Goal: Task Accomplishment & Management: Use online tool/utility

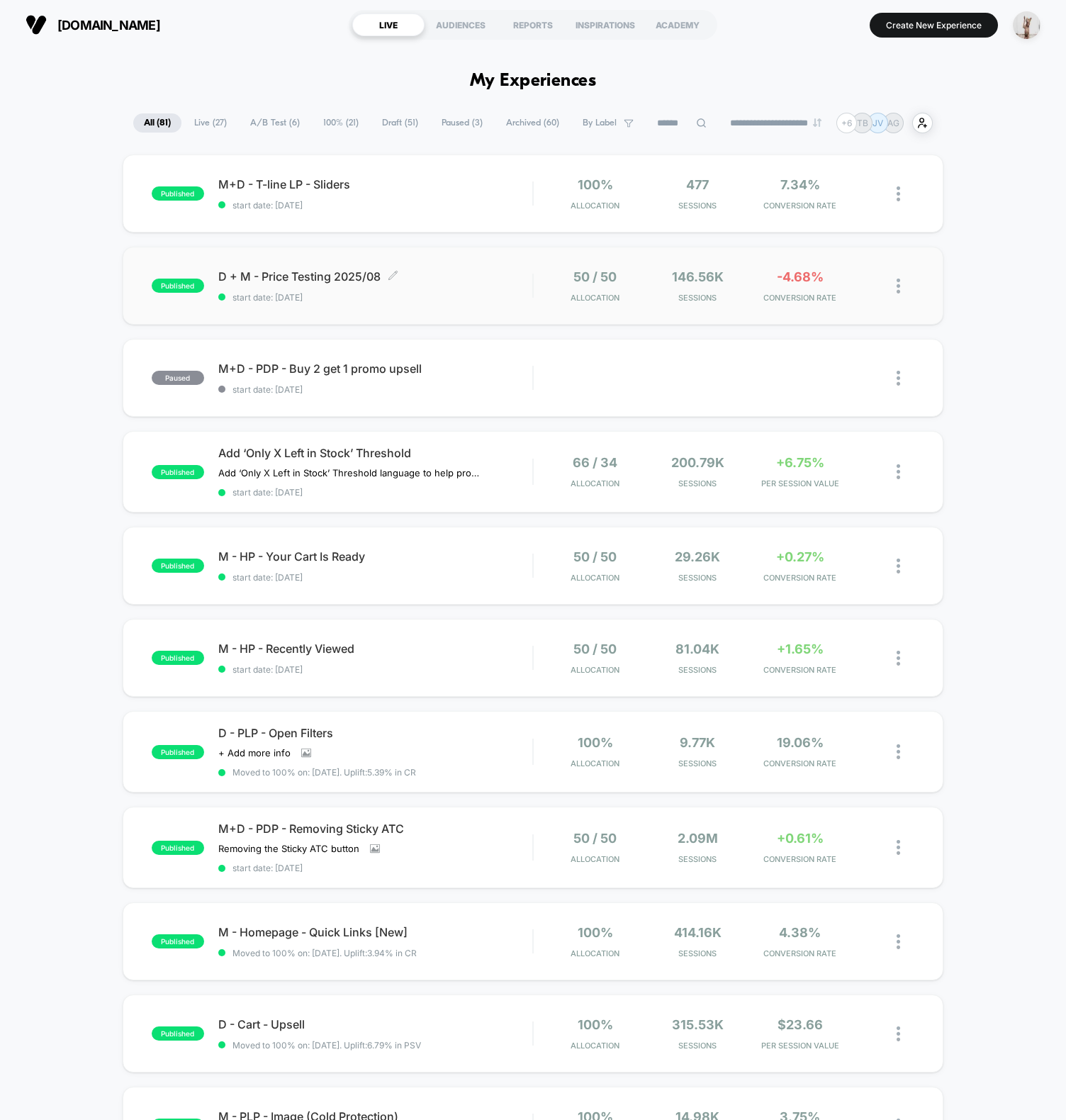
click at [491, 302] on span "start date: [DATE]" at bounding box center [375, 297] width 314 height 11
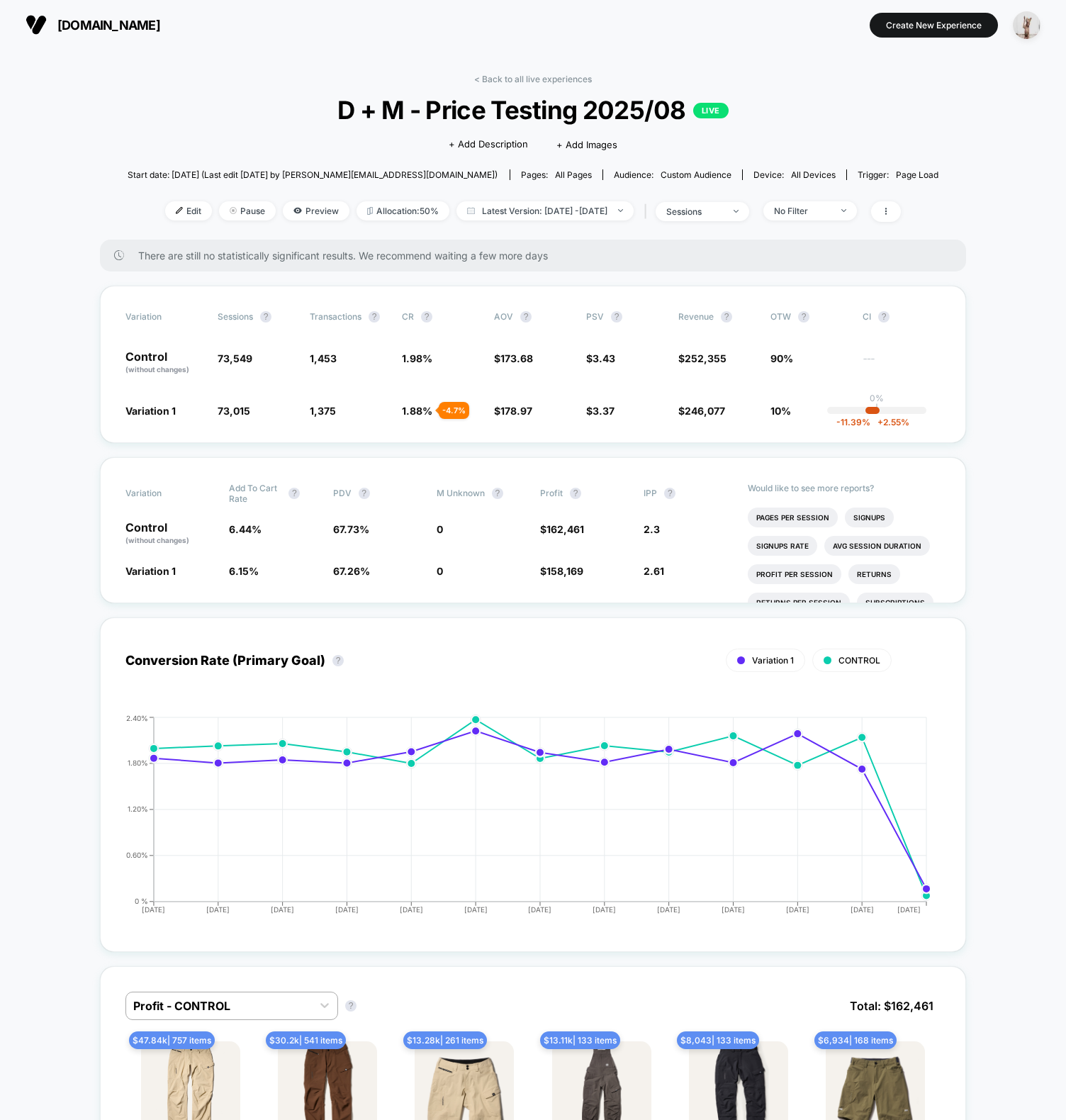
click at [184, 152] on div "< Back to all live experiences D + M - Price Testing 2025/08 LIVE Click to edit…" at bounding box center [534, 156] width 812 height 165
click at [308, 111] on span "D + M - Price Testing 2025/08 LIVE" at bounding box center [533, 110] width 730 height 30
click at [200, 162] on span "Start date: [DATE] (Last edit [DATE] by [PERSON_NAME][EMAIL_ADDRESS][DOMAIN_NAM…" at bounding box center [313, 174] width 370 height 24
click at [183, 210] on div at bounding box center [184, 210] width 3 height 1
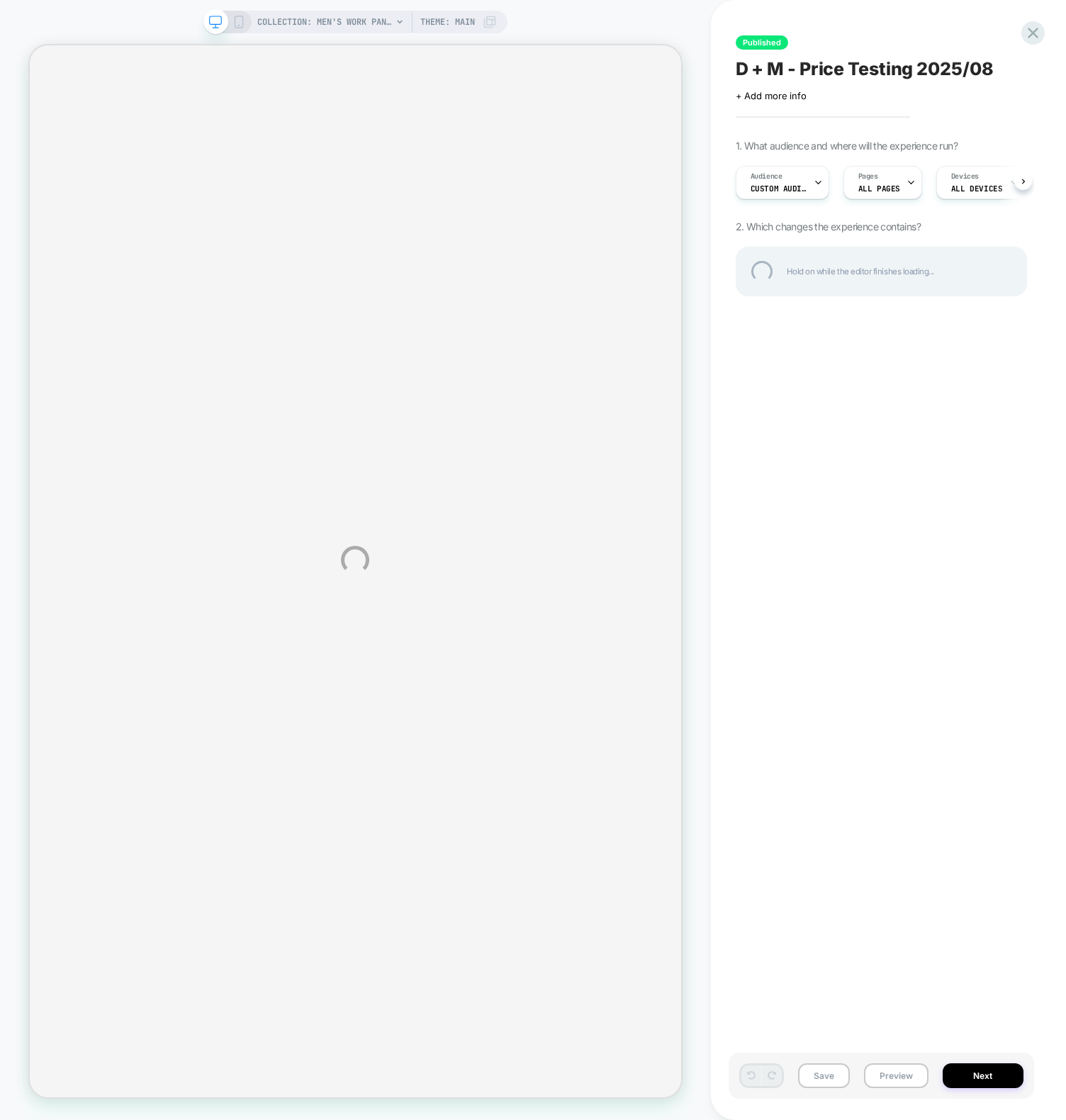
click at [761, 769] on div "COLLECTION: Men's Work Pants & Shorts (Category) COLLECTION: Men's Work Pants &…" at bounding box center [533, 560] width 1066 height 1120
click at [840, 551] on div "COLLECTION: Men's Work Pants & Shorts (Category) COLLECTION: Men's Work Pants &…" at bounding box center [533, 560] width 1066 height 1120
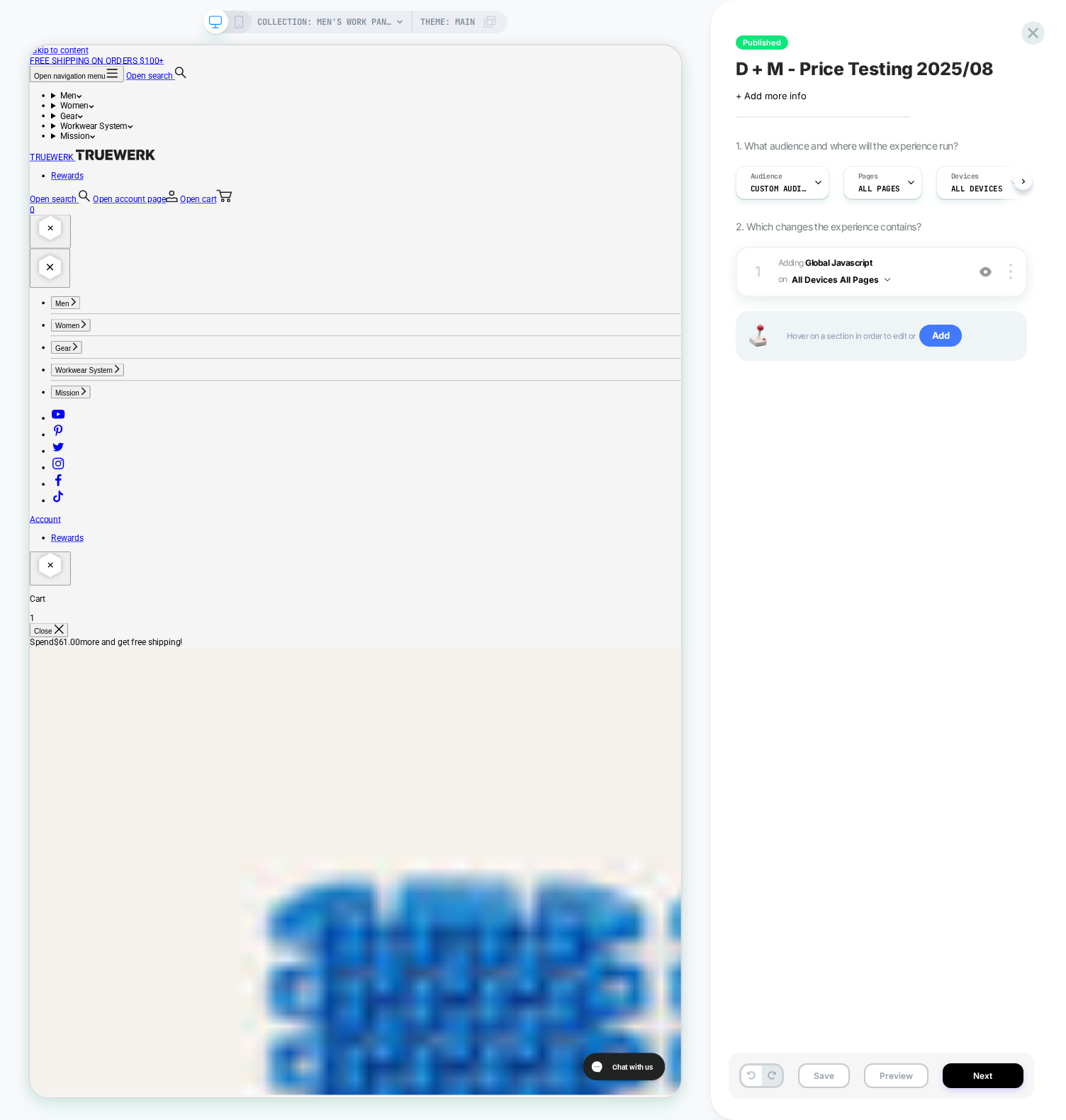
scroll to position [0, 1]
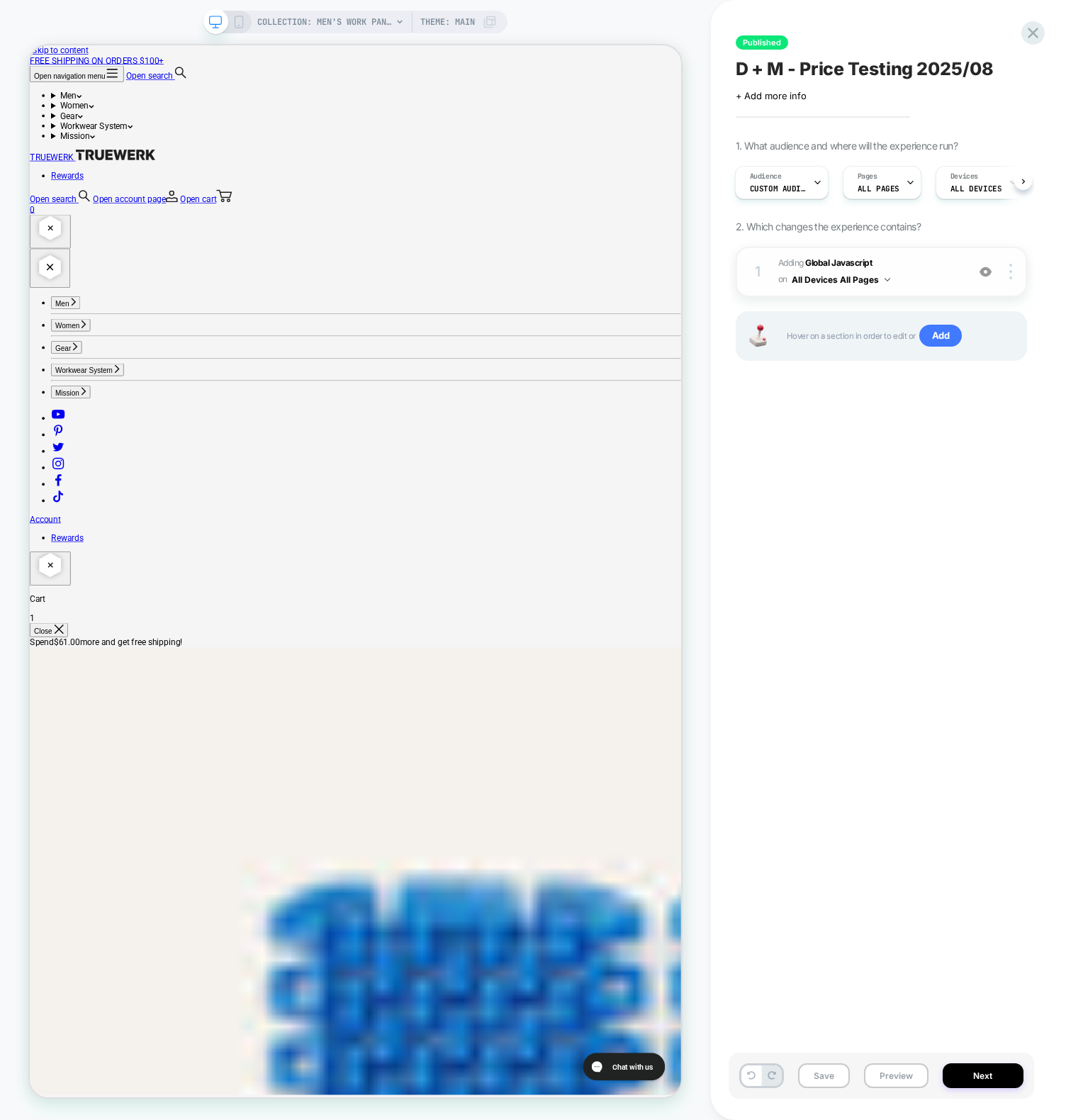
click at [766, 265] on div "1 Adding Global Javascript on All Devices All Pages Add Before Add After Target…" at bounding box center [881, 272] width 291 height 51
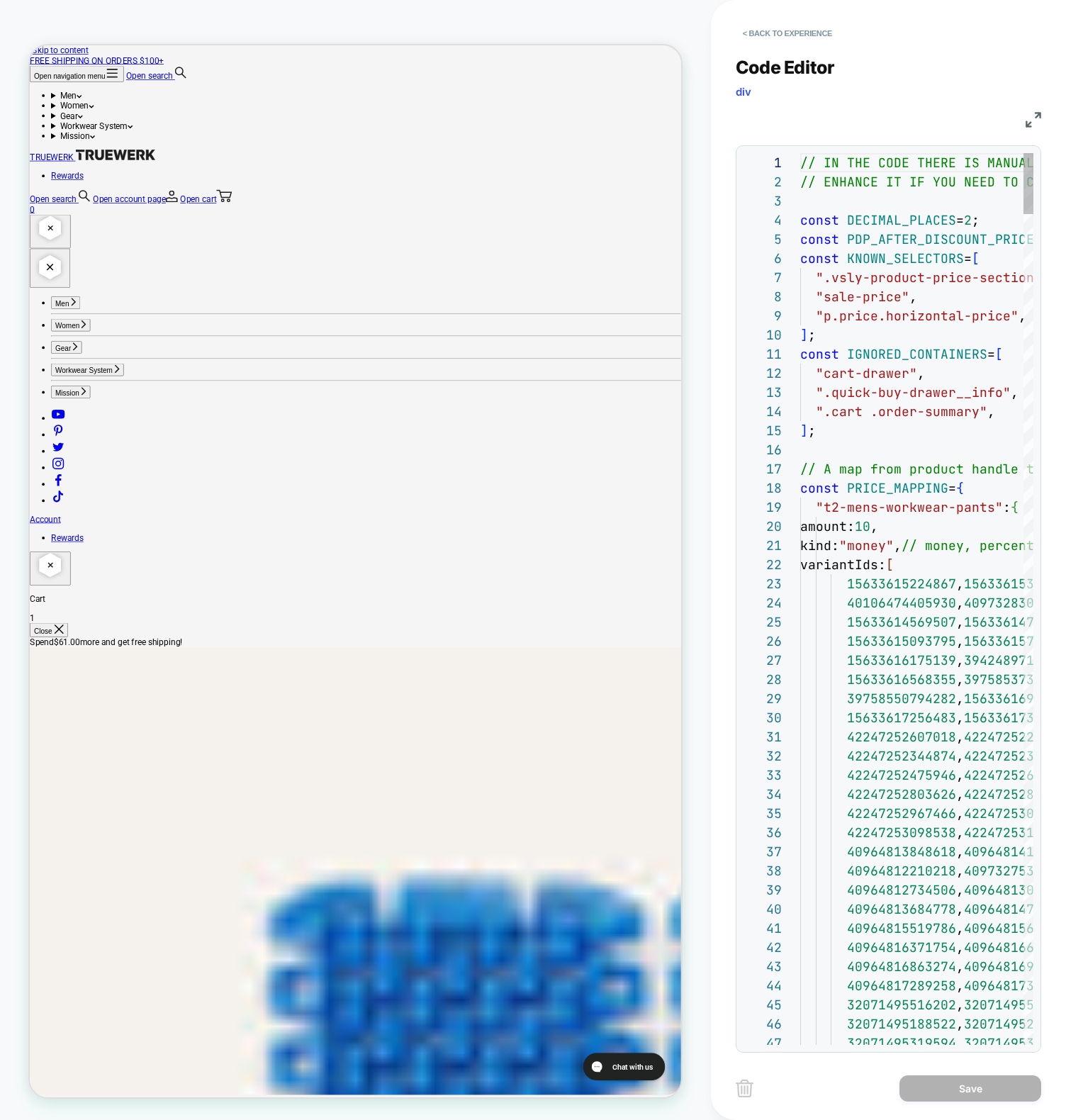
scroll to position [192, 0]
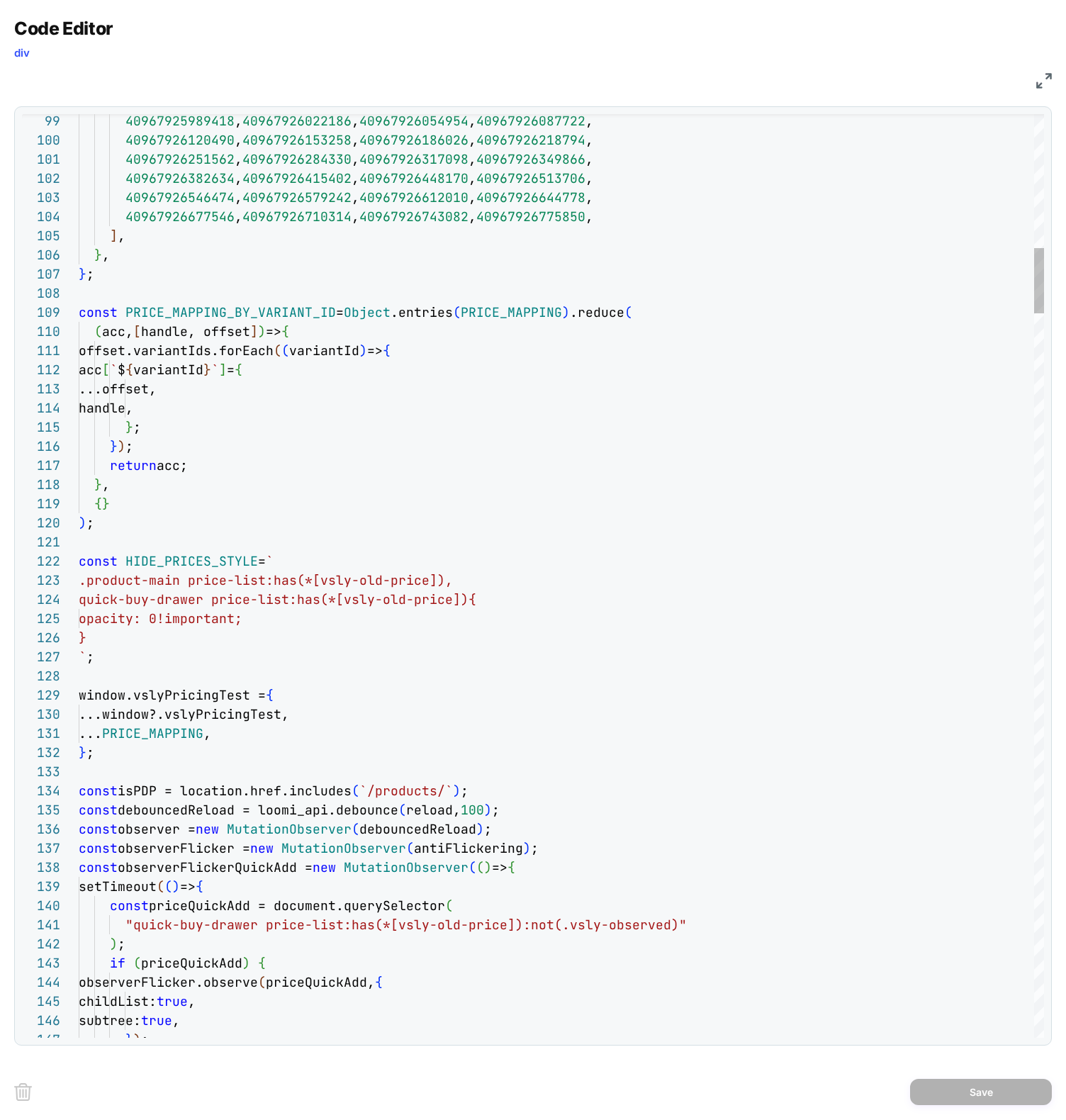
type textarea "**********"
type textarea "*"
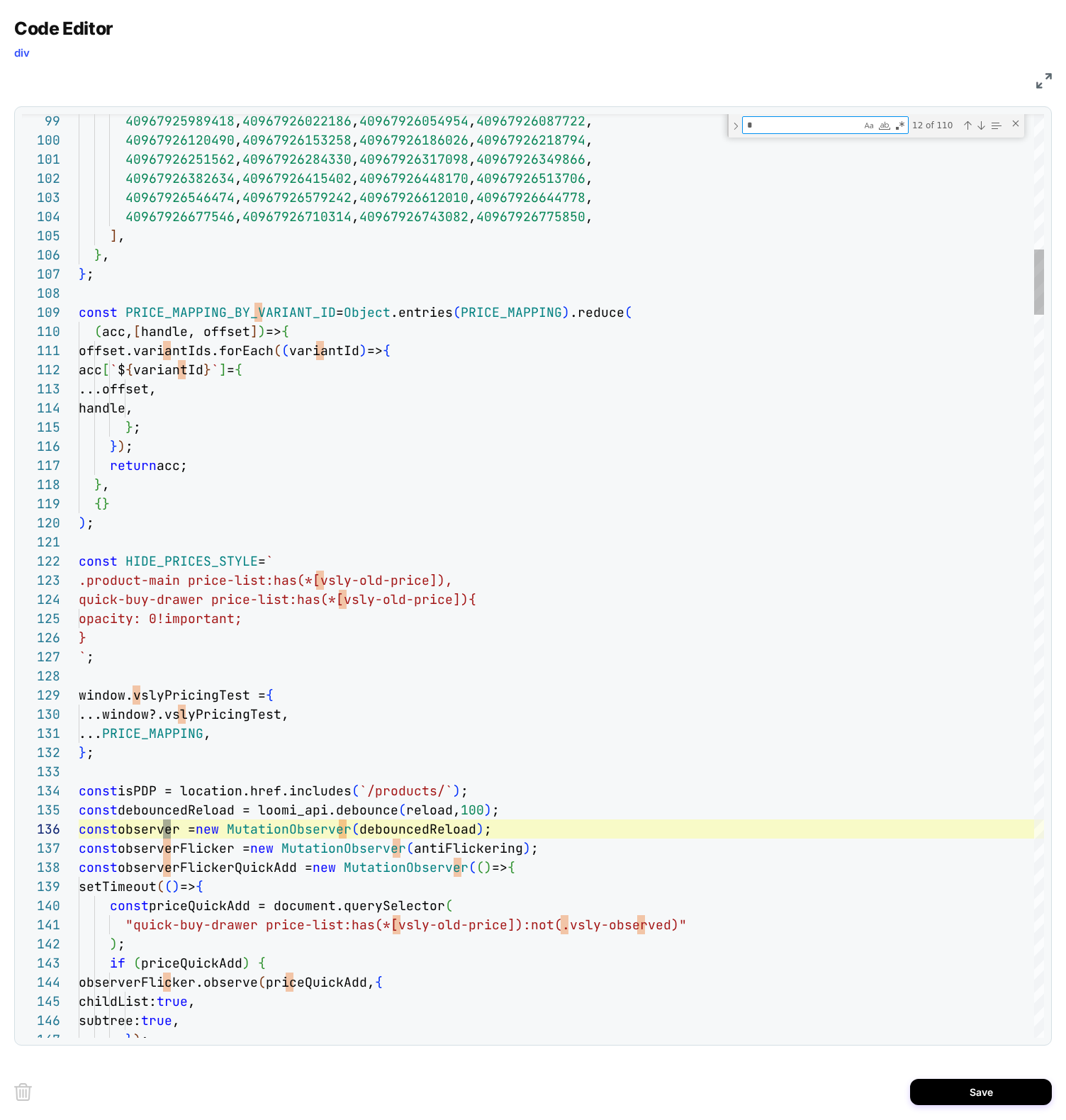
type textarea "**********"
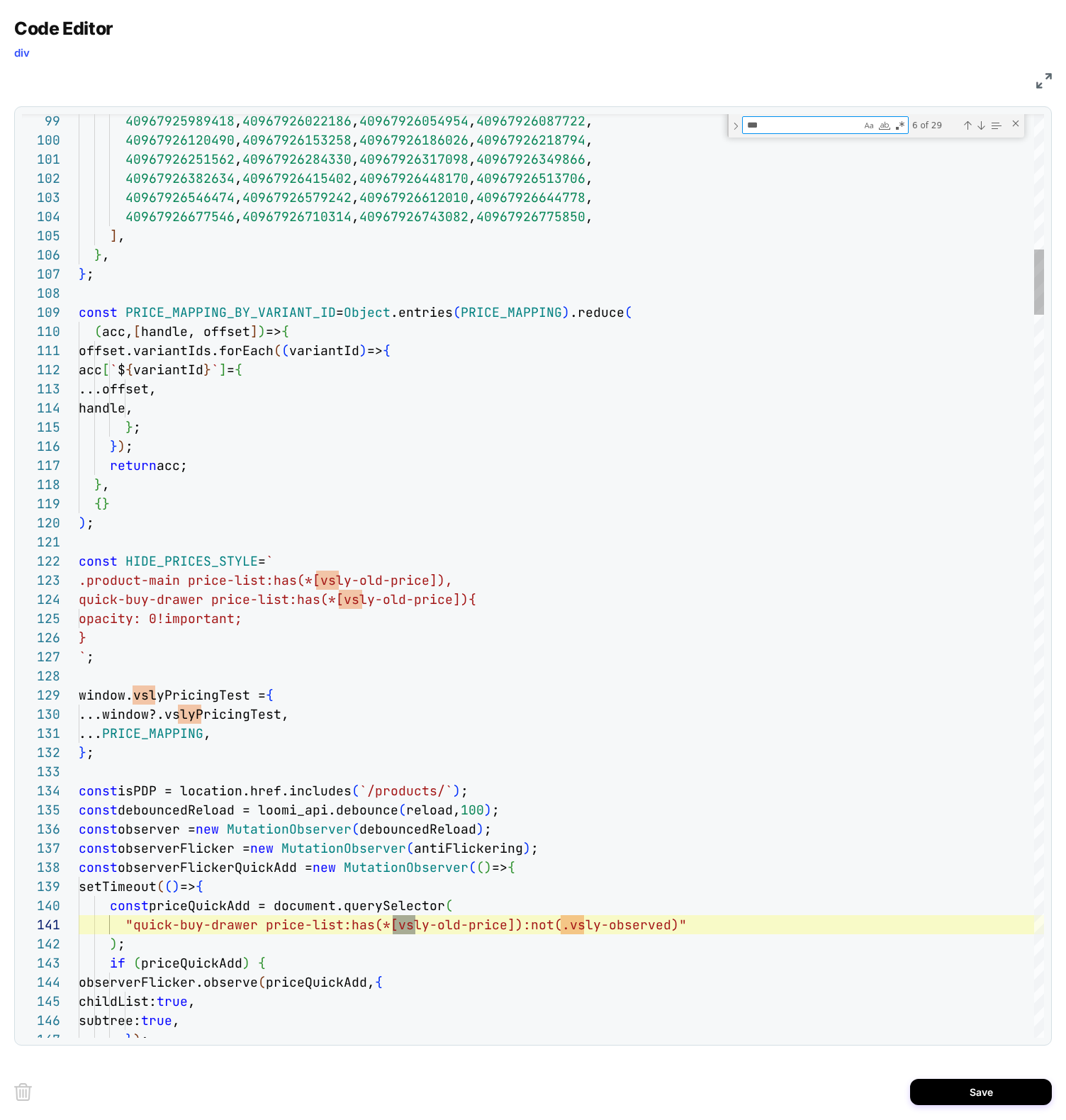
type textarea "****"
type textarea "**********"
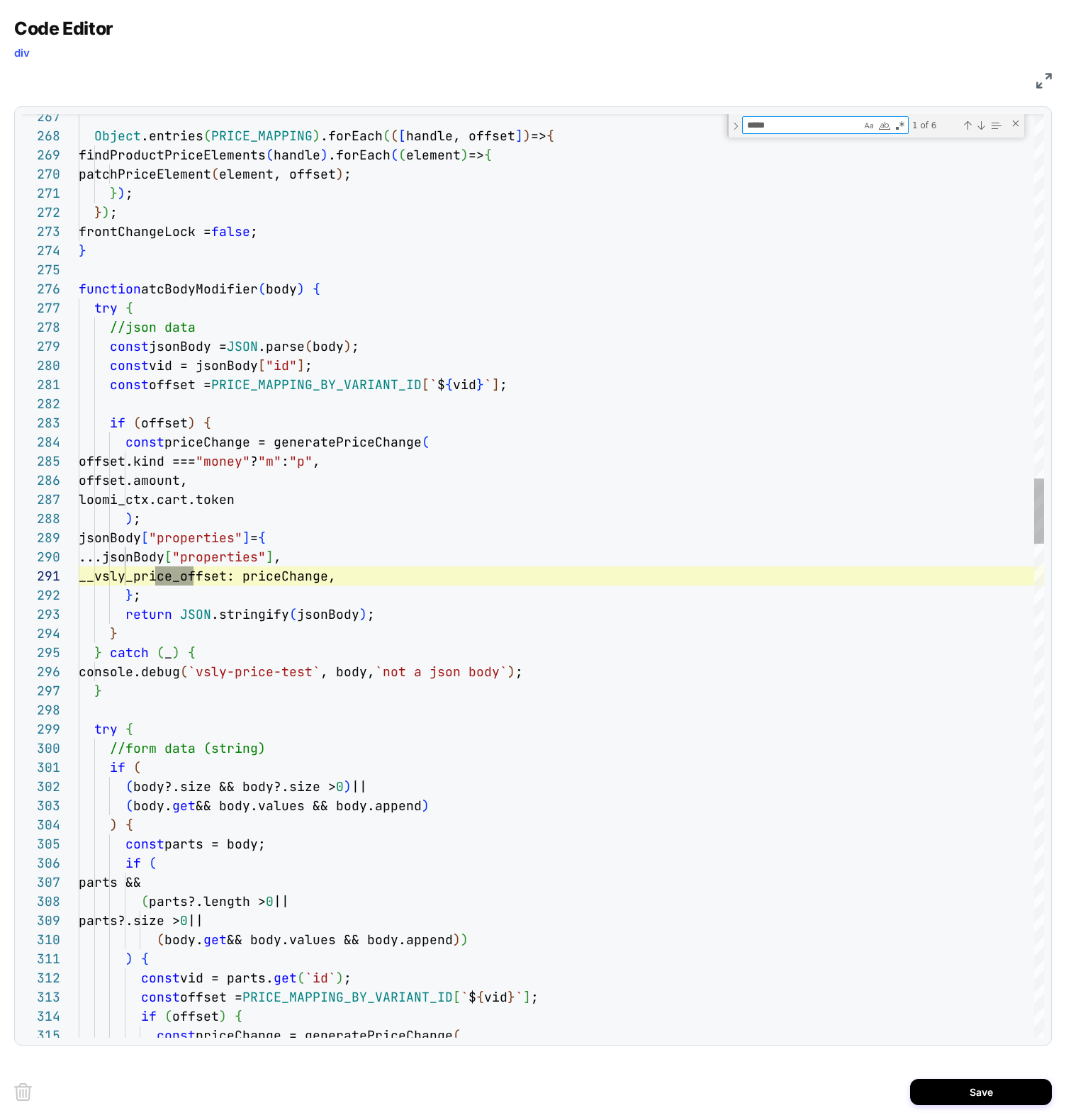
type textarea "*****"
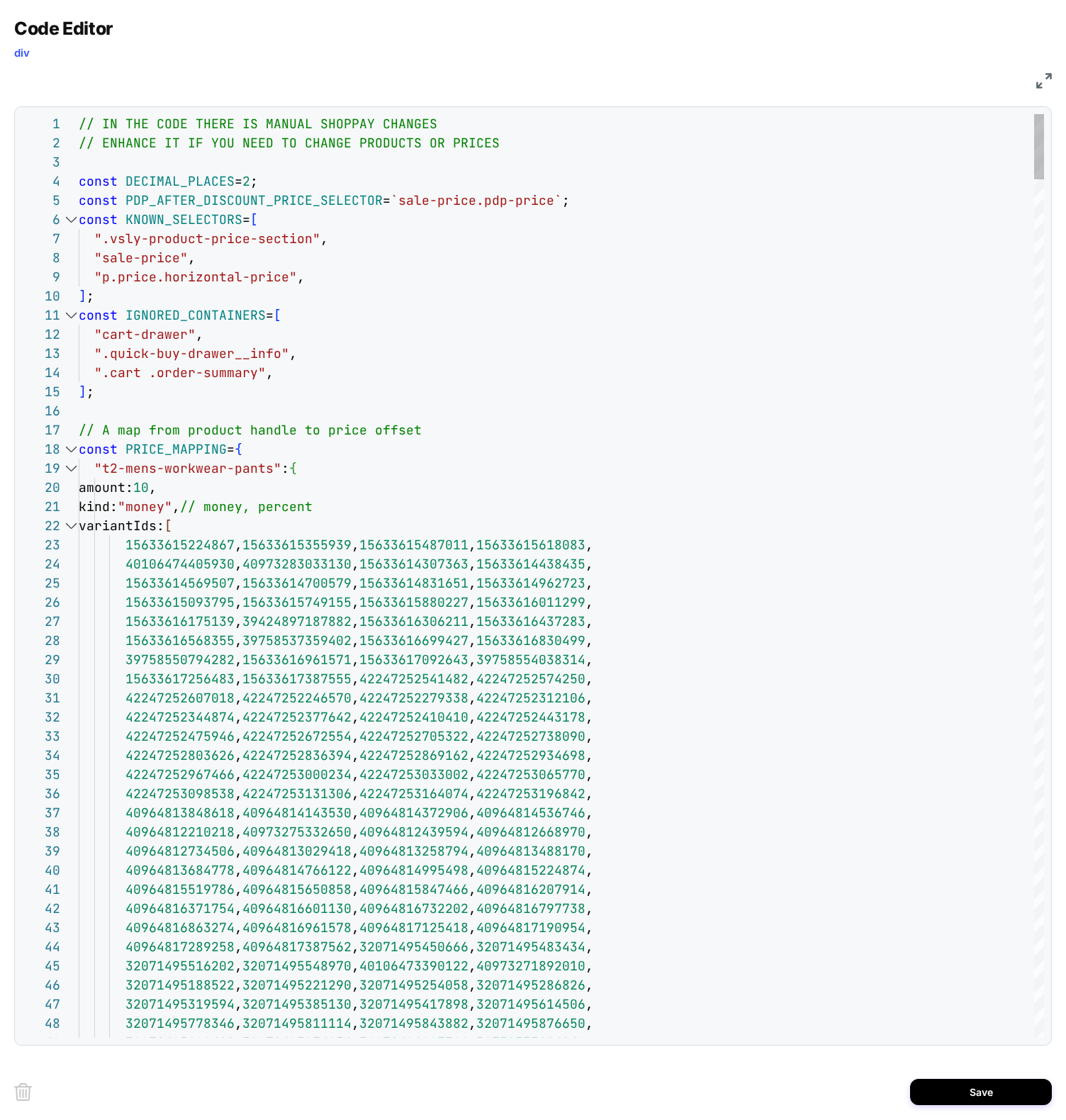
click at [70, 444] on div at bounding box center [71, 448] width 19 height 19
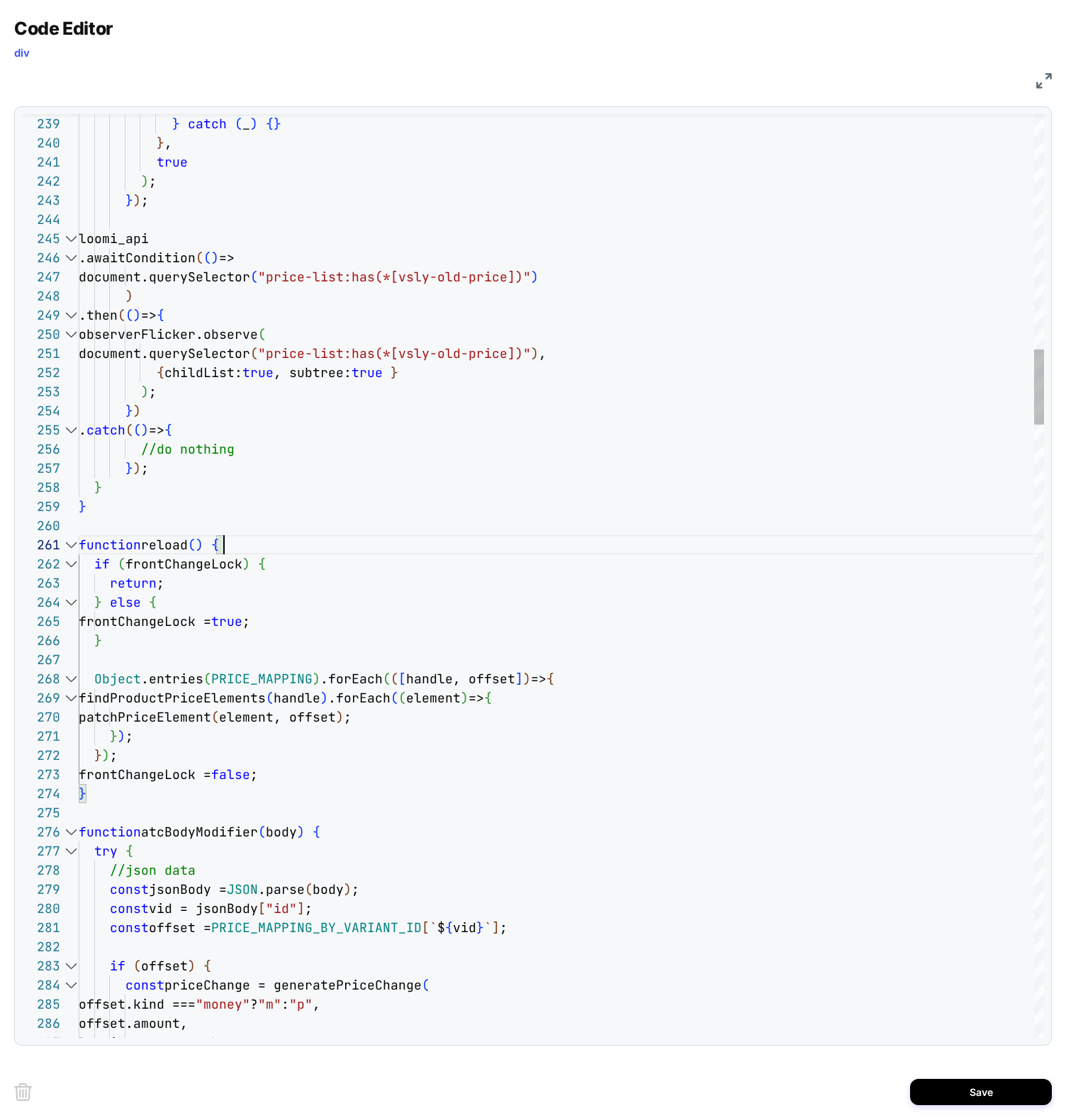
scroll to position [38, 145]
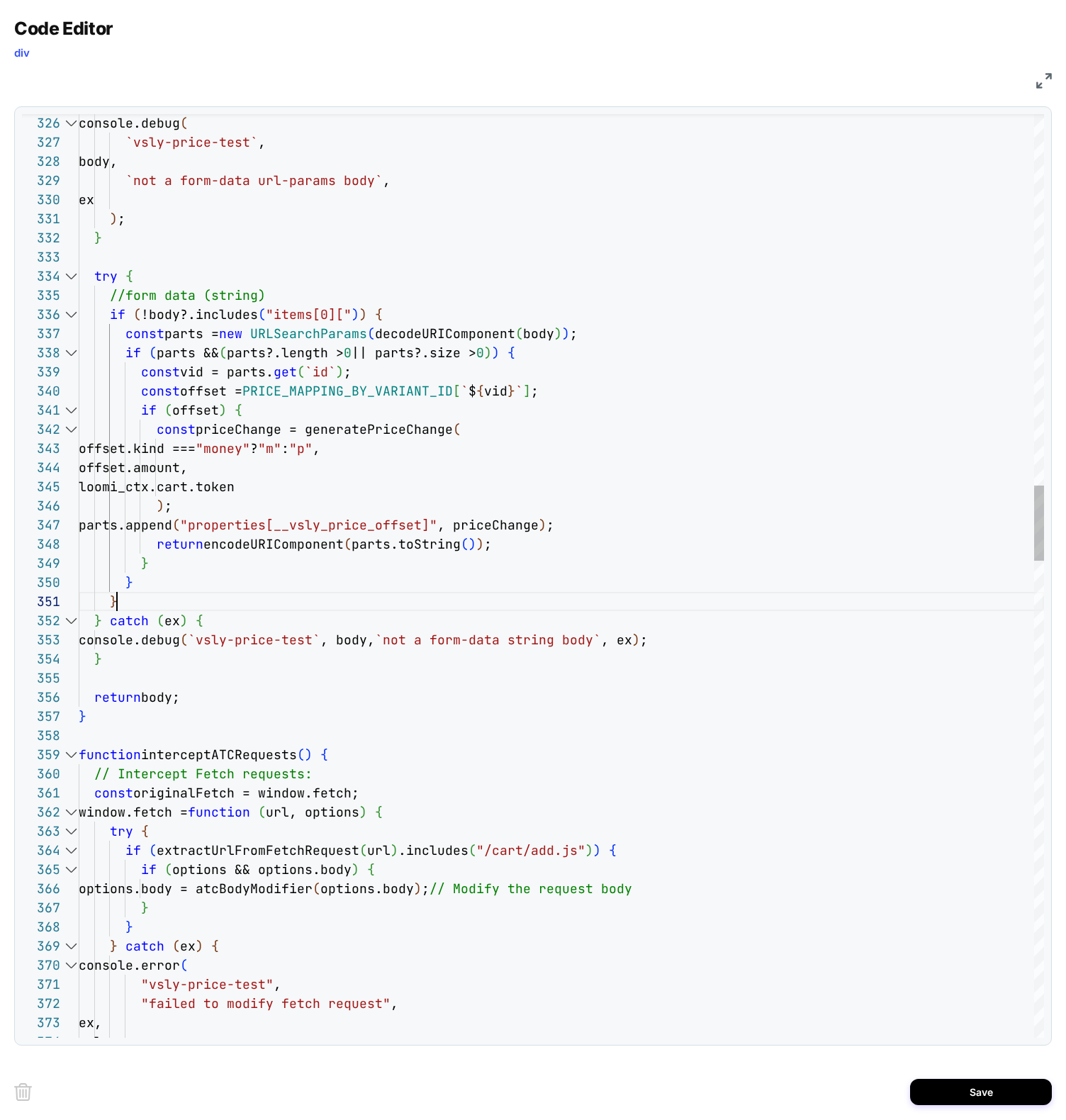
scroll to position [38, 38]
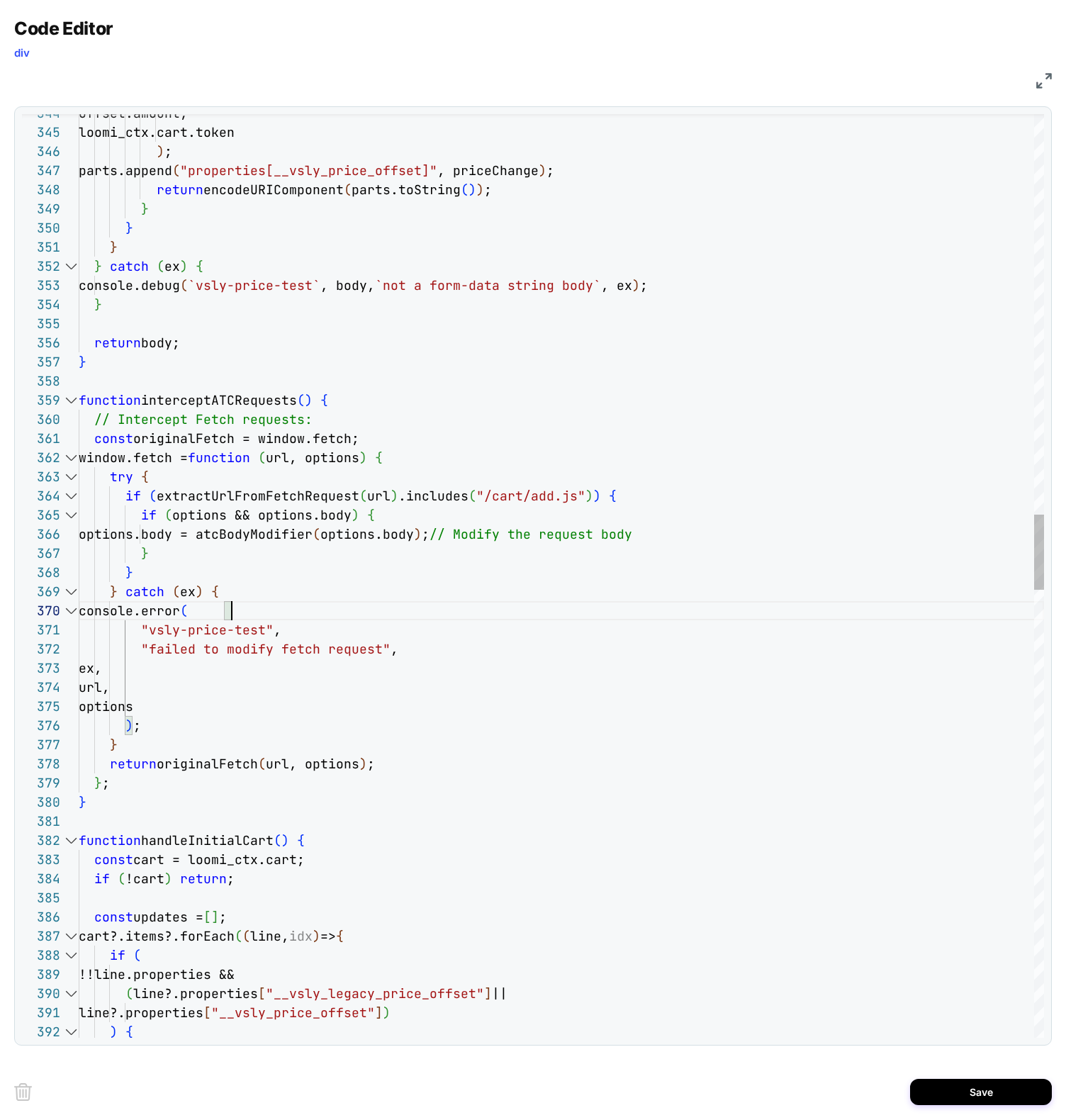
click at [289, 606] on div "offset.amount, loomi_ctx.cart.token ) ; parts.append ( "properties[__vsly_price…" at bounding box center [562, 862] width 965 height 11277
click at [289, 595] on div "offset.amount, loomi_ctx.cart.token ) ; parts.append ( "properties[__vsly_price…" at bounding box center [562, 862] width 965 height 11277
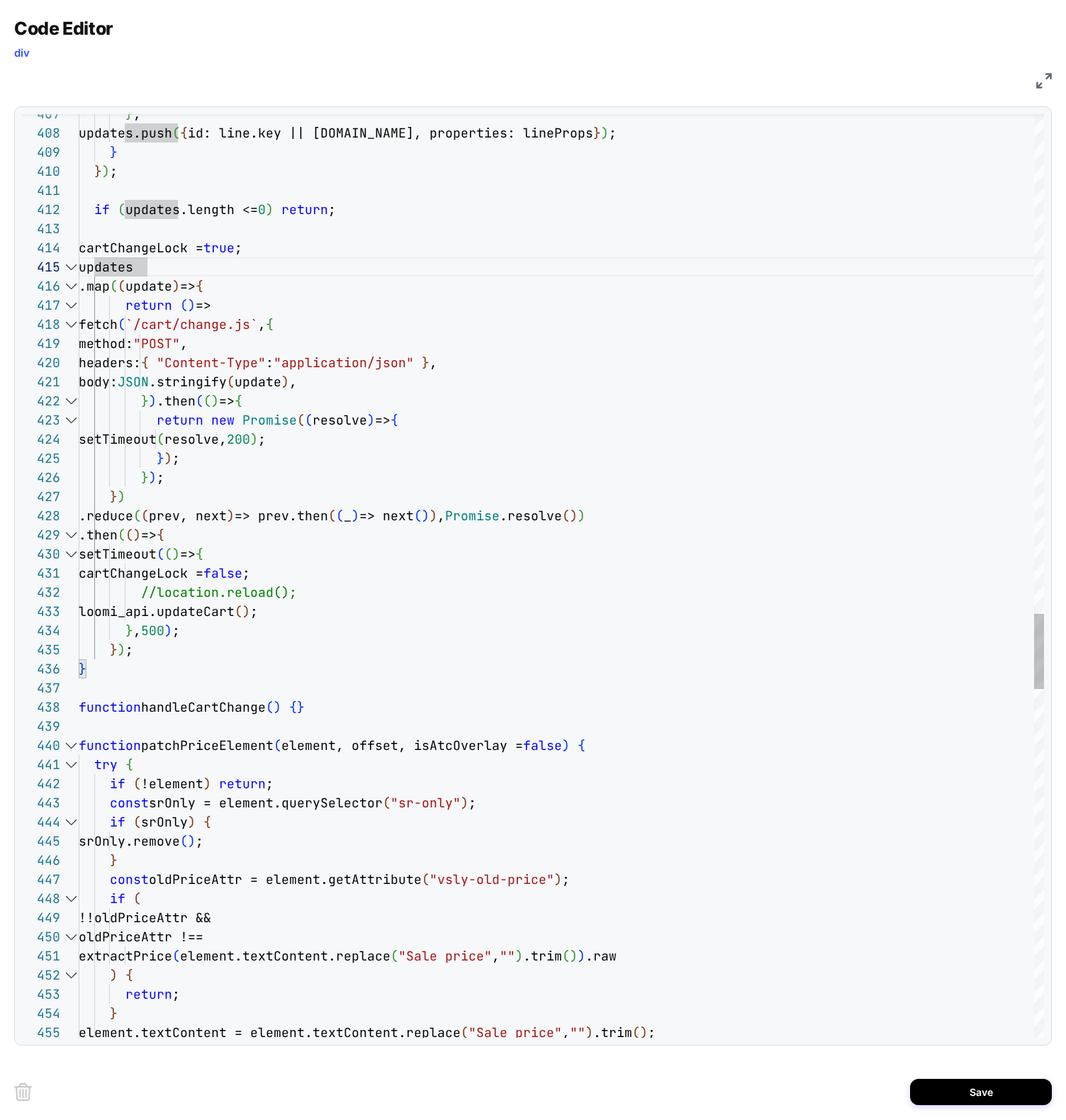
scroll to position [134, 169]
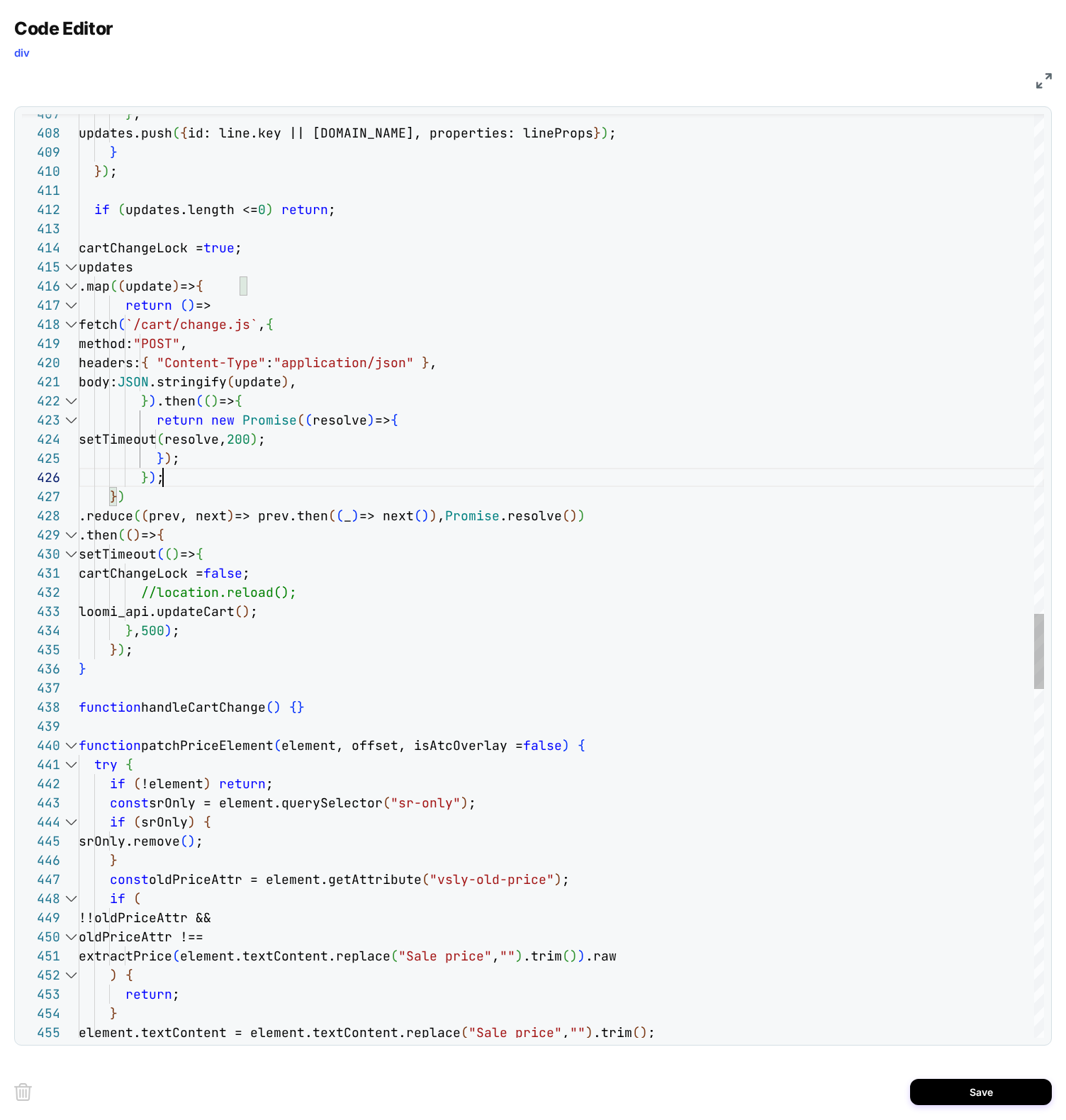
scroll to position [153, 46]
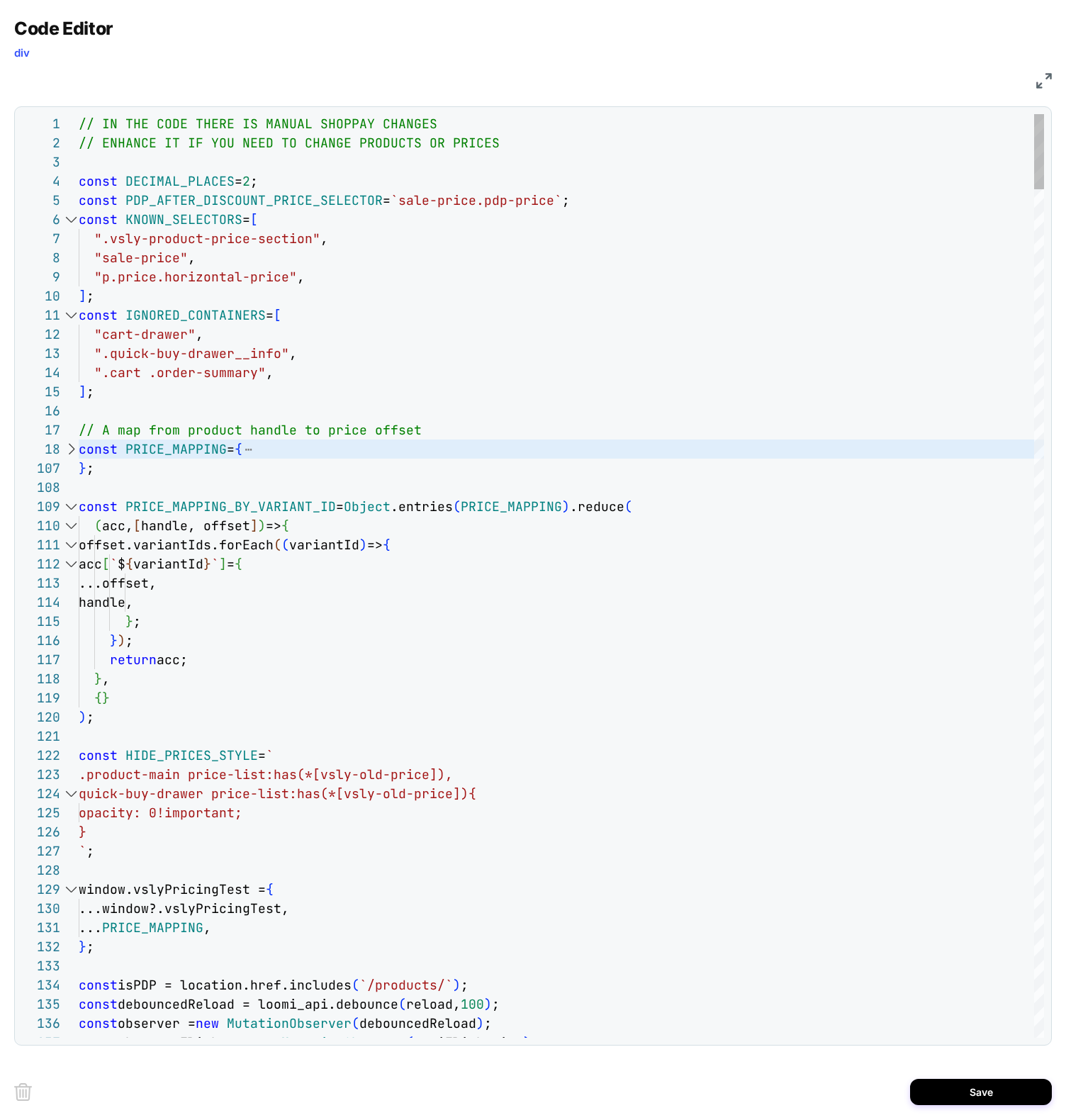
scroll to position [77, 15]
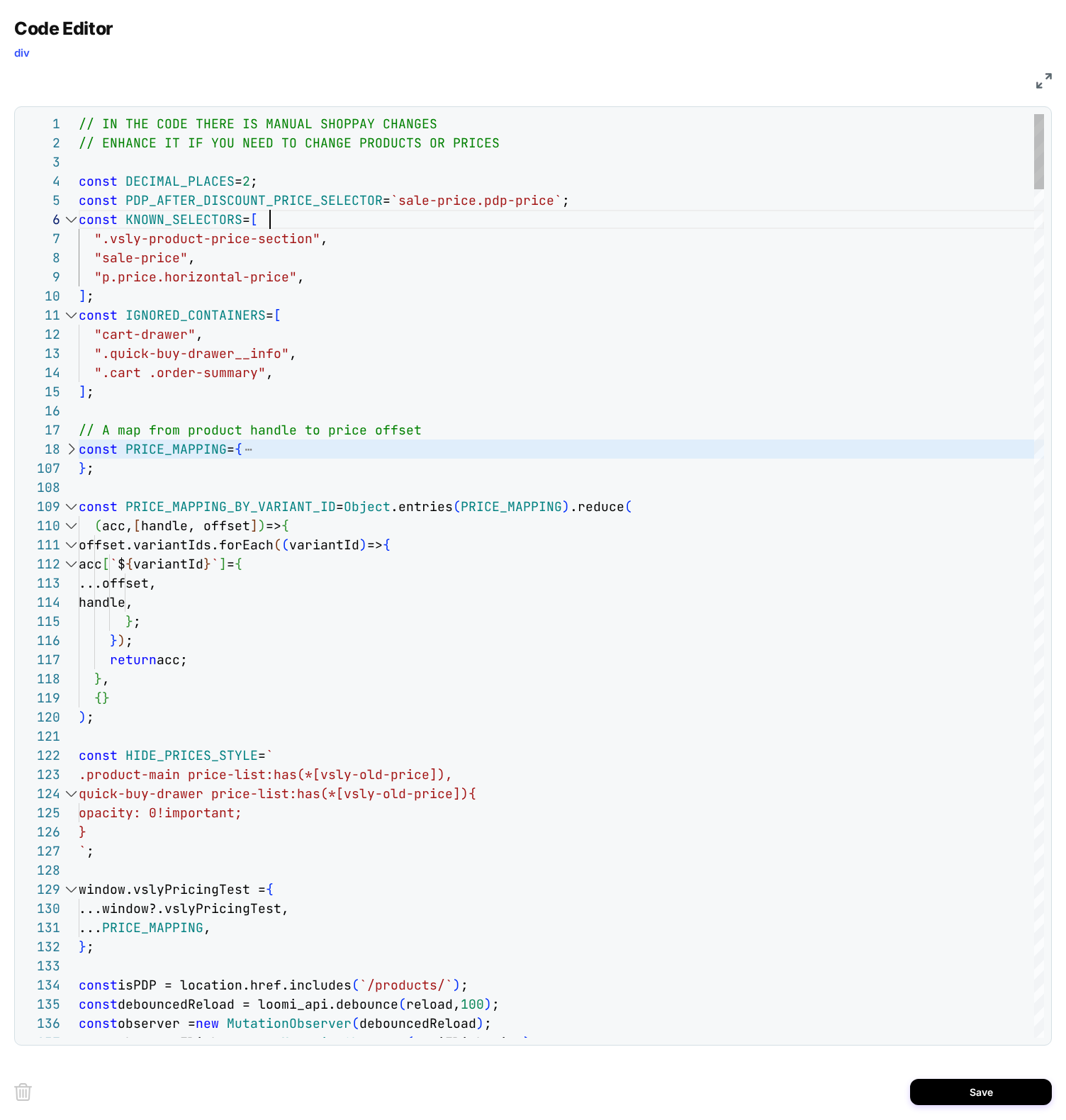
scroll to position [95, 192]
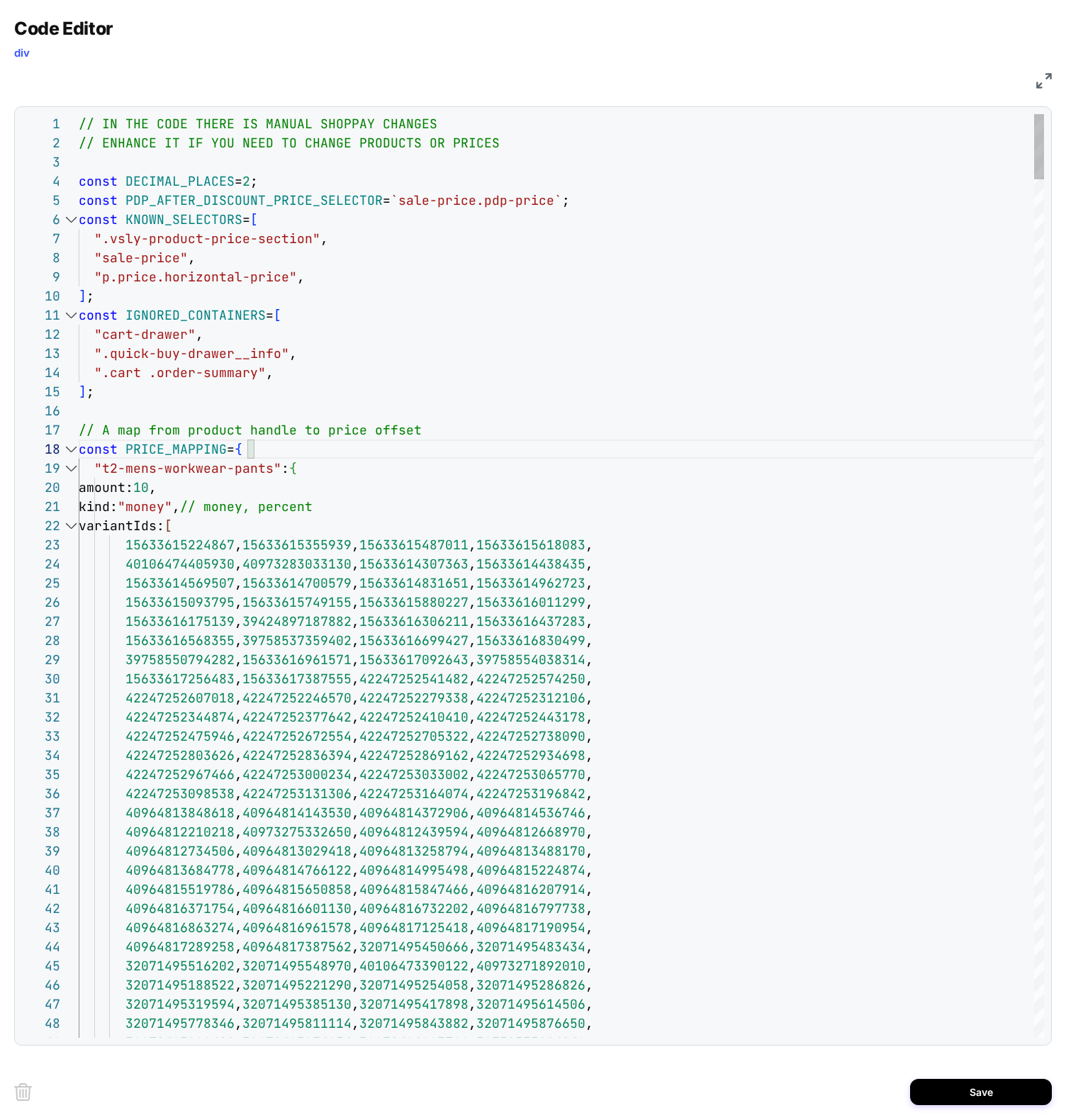
click at [68, 445] on div at bounding box center [71, 448] width 19 height 19
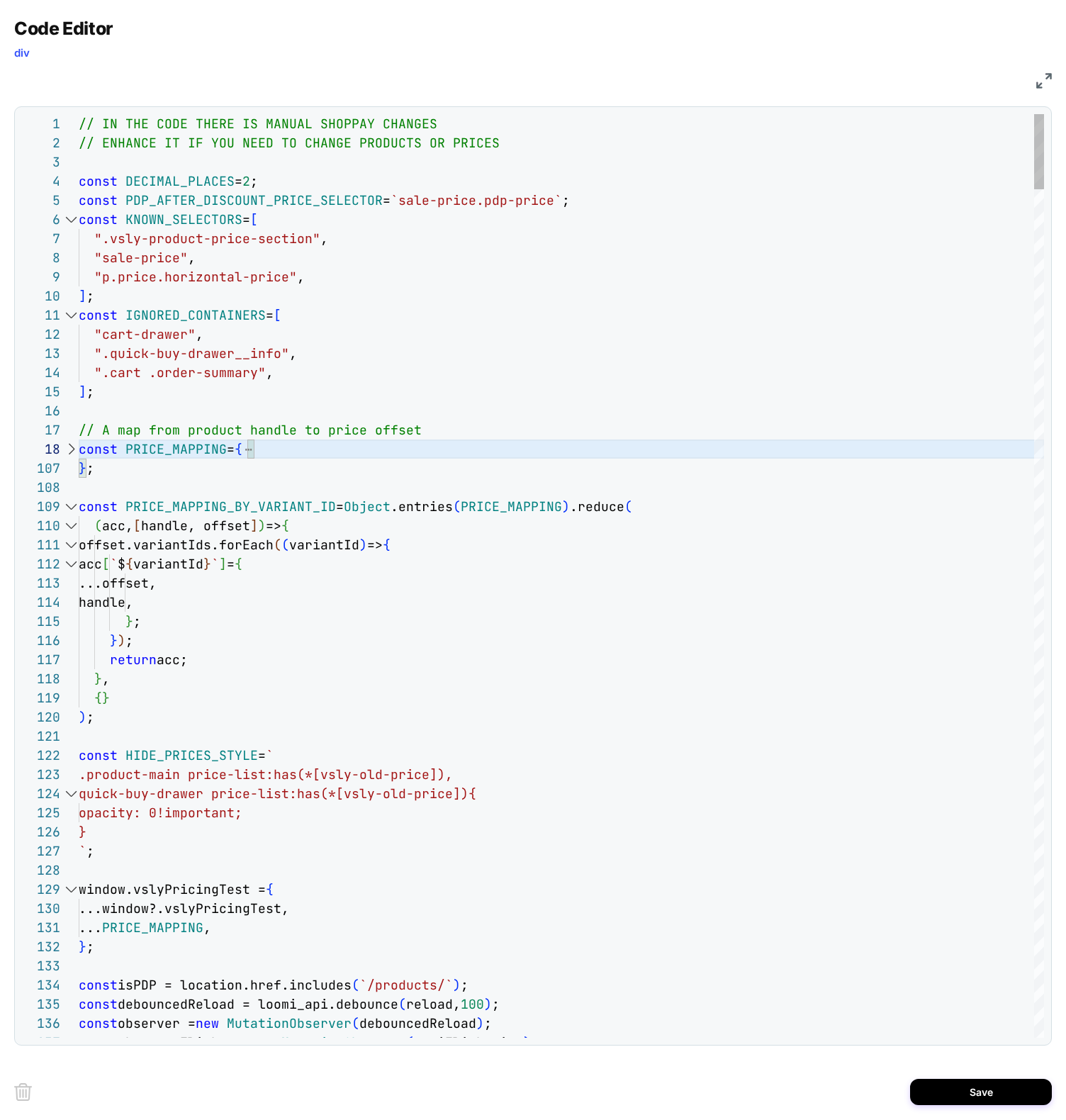
type textarea "**********"
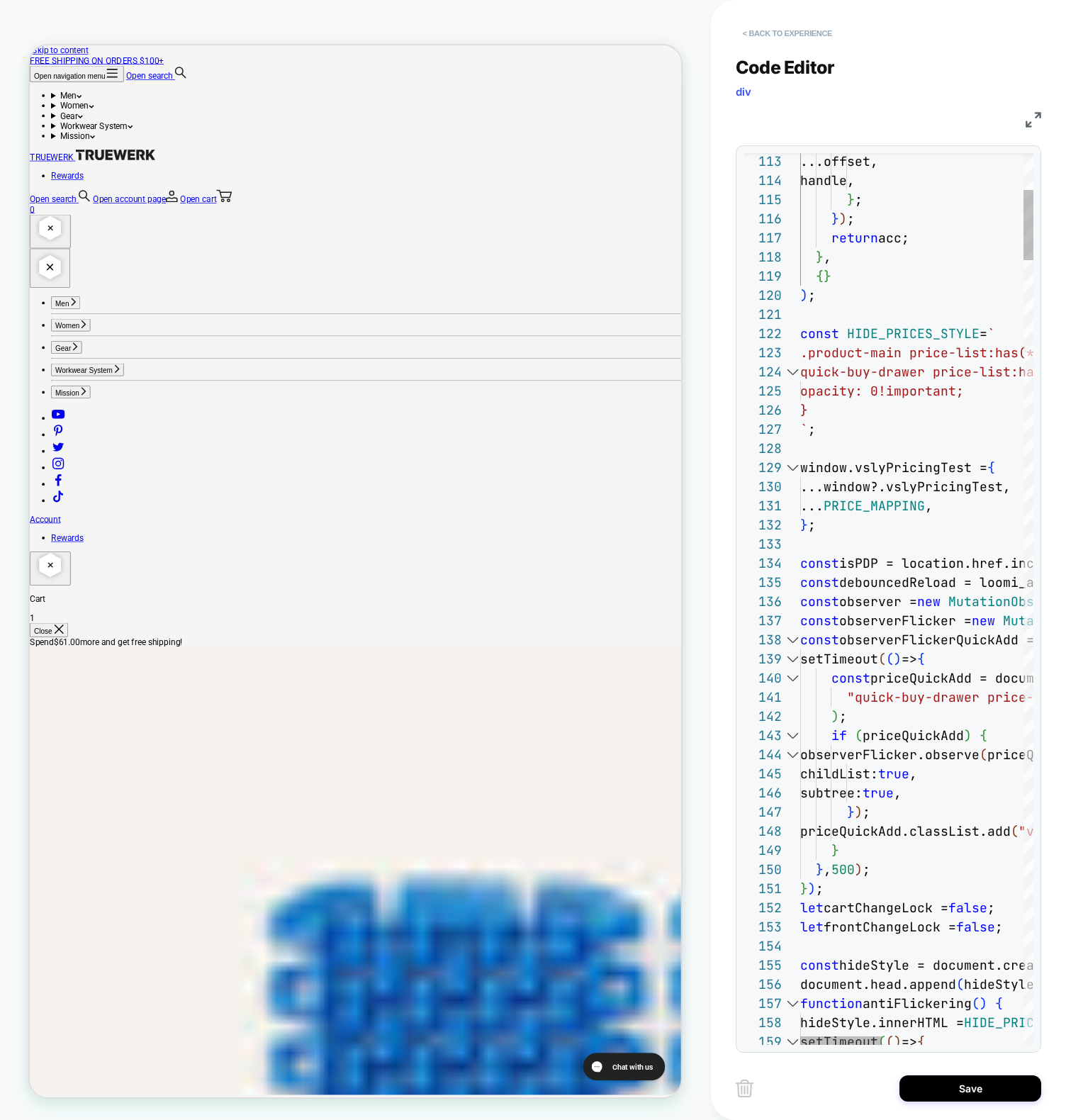
click at [782, 24] on button "< Back to experience" at bounding box center [787, 33] width 104 height 23
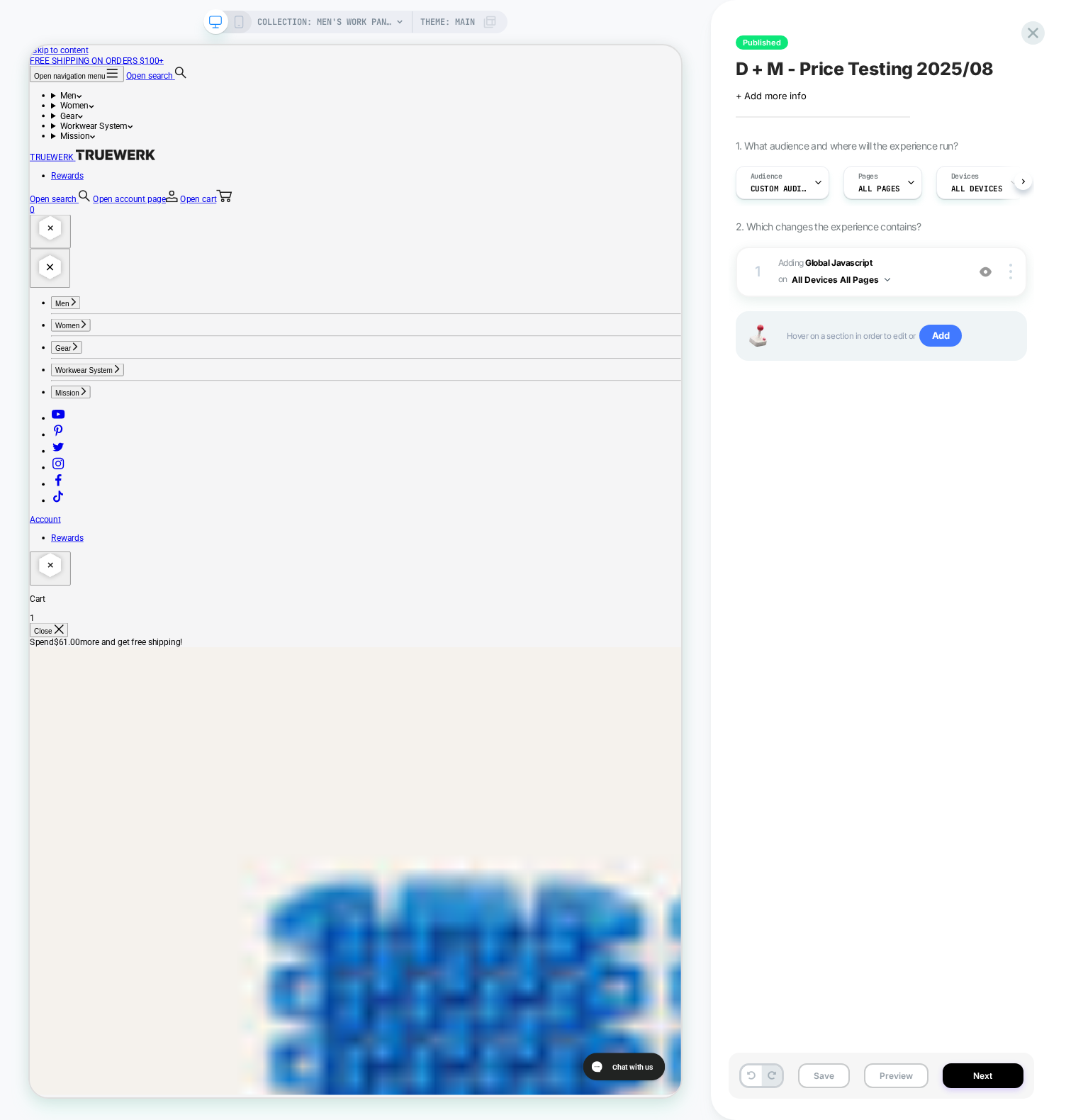
scroll to position [0, 1]
click at [900, 1083] on button "Preview" at bounding box center [896, 1075] width 64 height 24
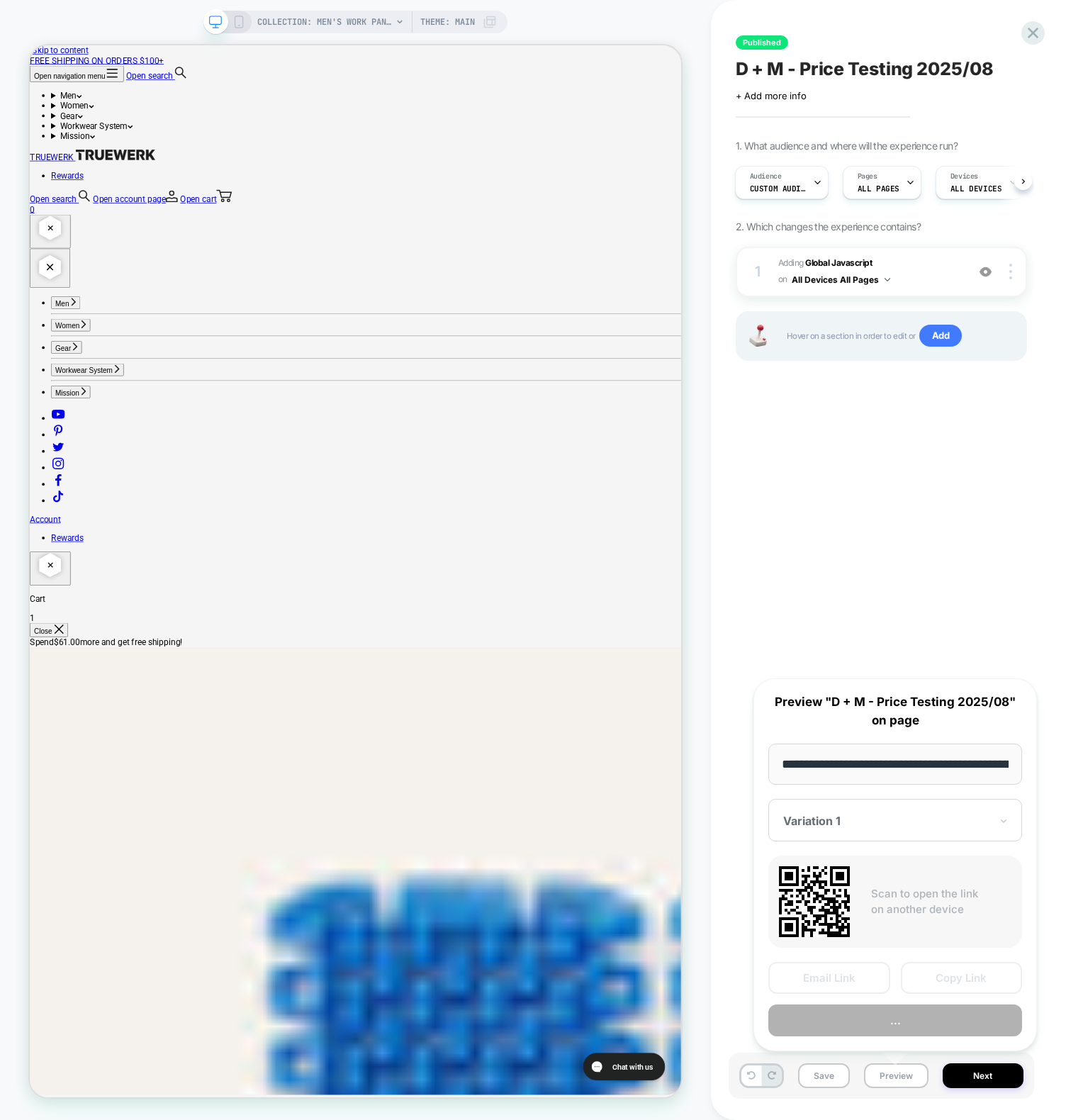
scroll to position [0, 229]
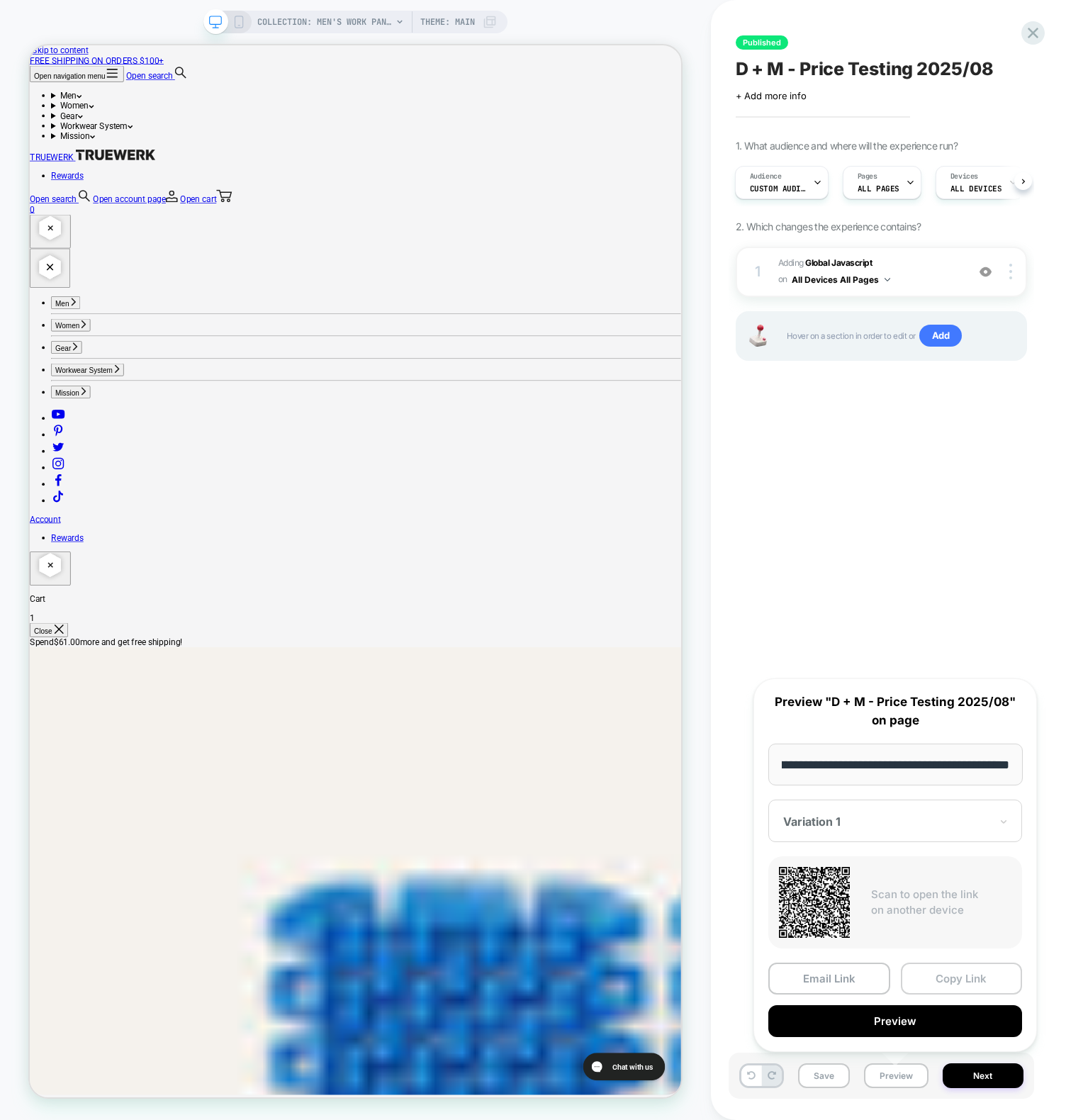
click at [958, 975] on button "Copy Link" at bounding box center [962, 978] width 122 height 32
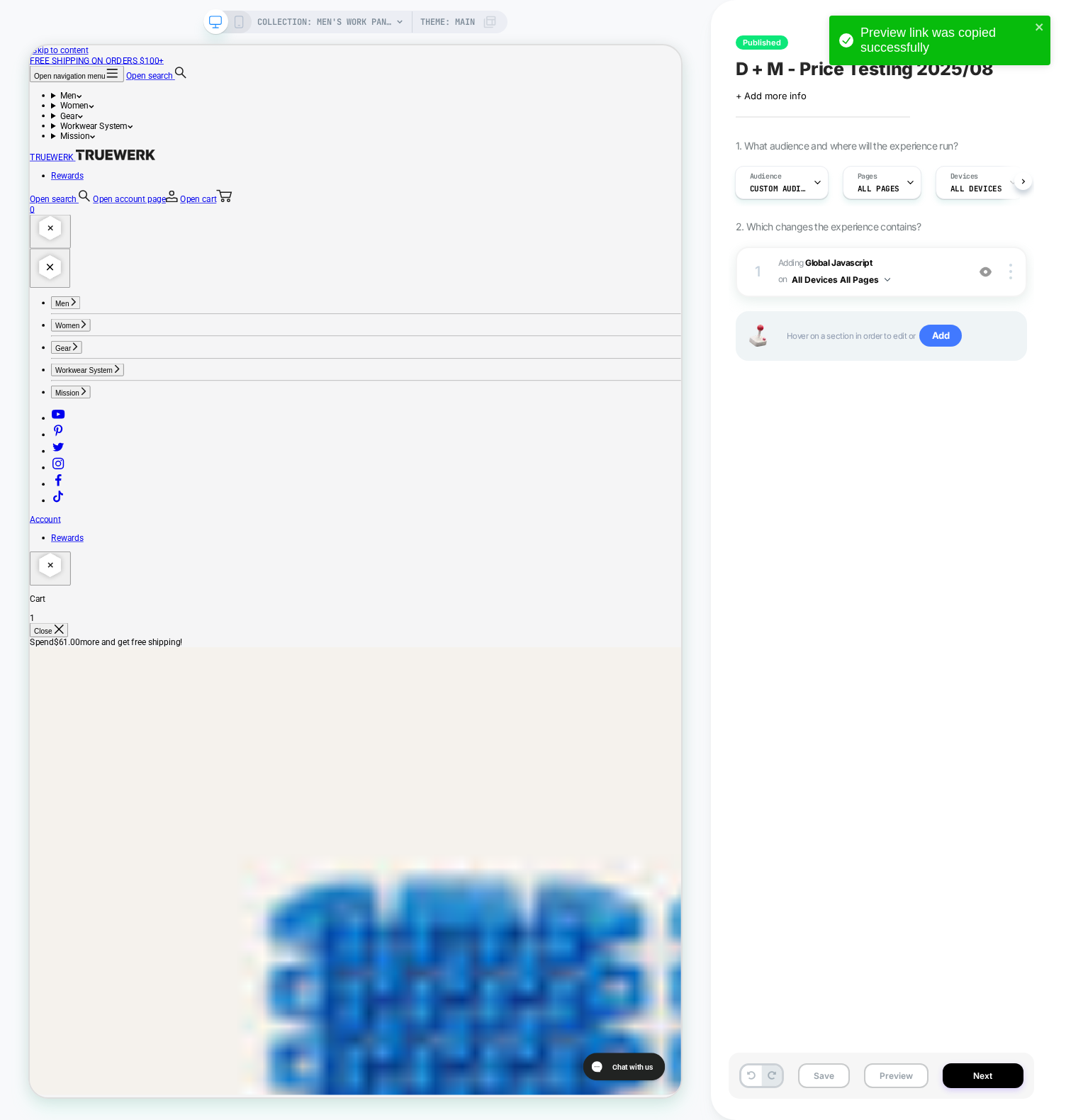
click at [807, 576] on div "Published D + M - Price Testing 2025/08 Click to edit experience details + Add …" at bounding box center [881, 559] width 306 height 1091
drag, startPoint x: 960, startPoint y: 602, endPoint x: 939, endPoint y: 252, distance: 350.6
click at [960, 602] on div "Published D + M - Price Testing 2025/08 Click to edit experience details + Add …" at bounding box center [881, 559] width 306 height 1091
click at [856, 261] on b "Global Javascript" at bounding box center [839, 262] width 67 height 11
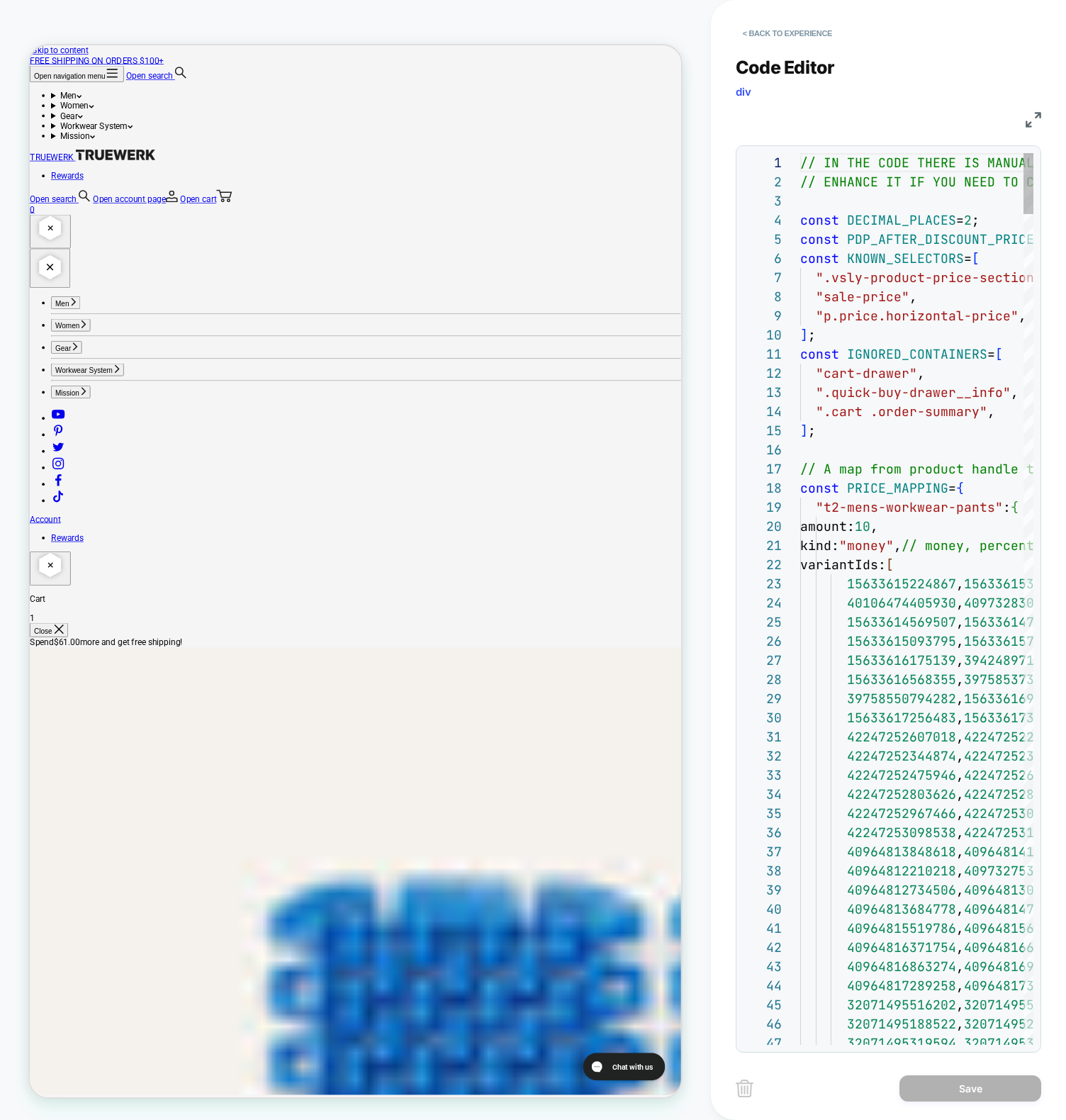
scroll to position [192, 0]
type textarea "**********"
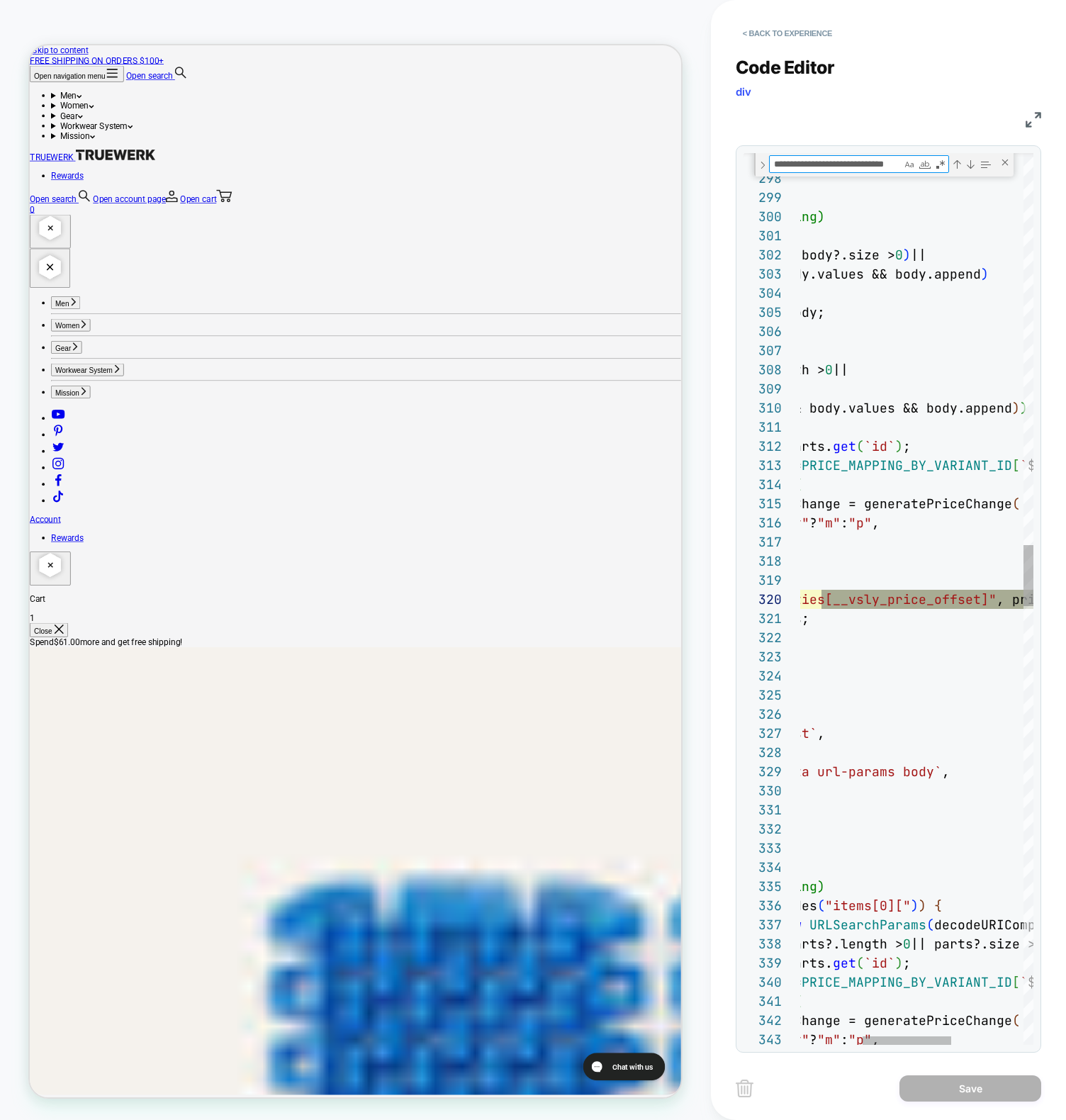
scroll to position [0, 7]
type textarea "**********"
click at [1037, 117] on img at bounding box center [1033, 119] width 15 height 15
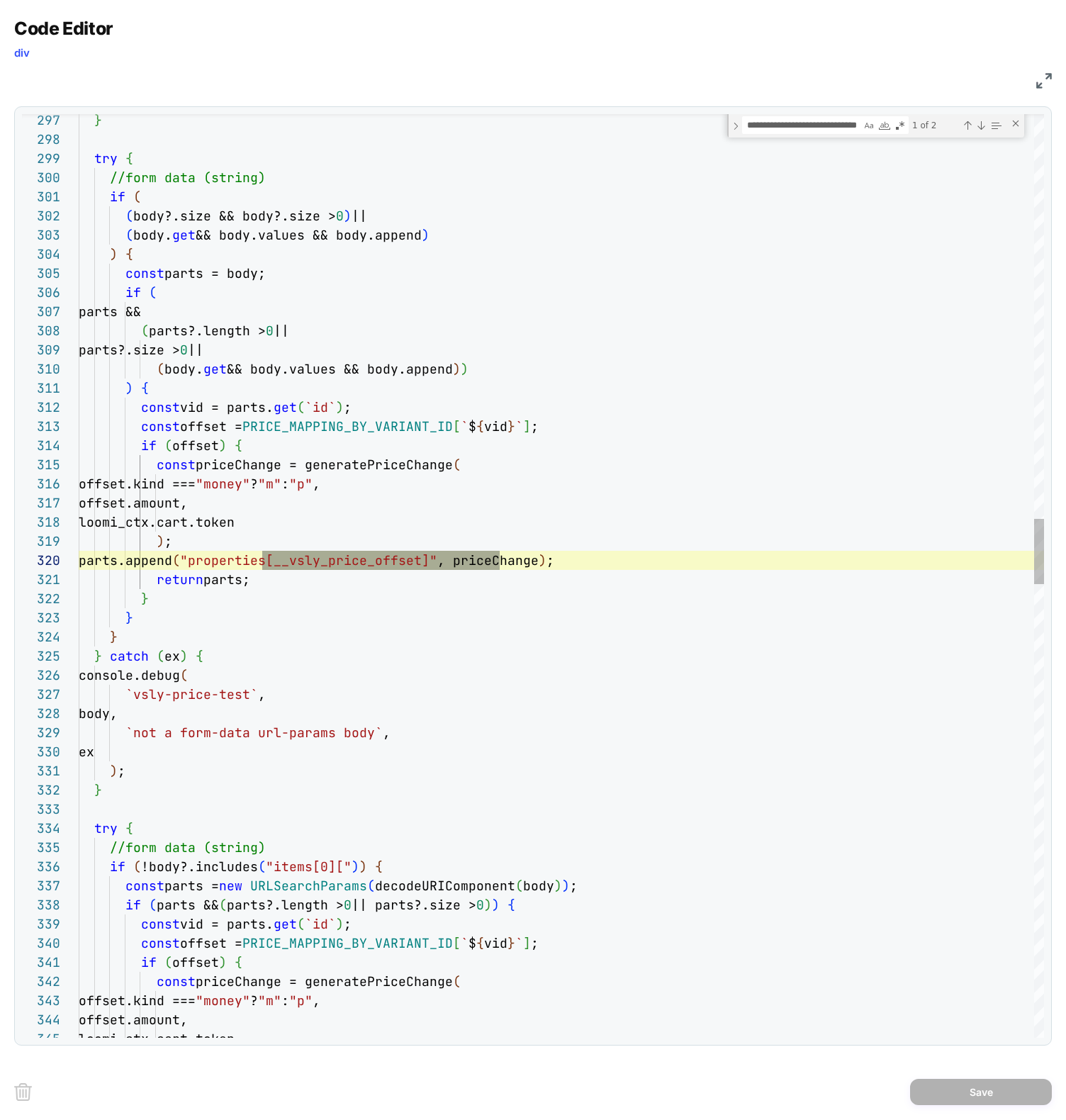
scroll to position [192, 421]
click at [244, 584] on div "} try { //form data (string) if ( ( body?.size && body?.size > 0 ) || ( body. g…" at bounding box center [562, 915] width 965 height 12984
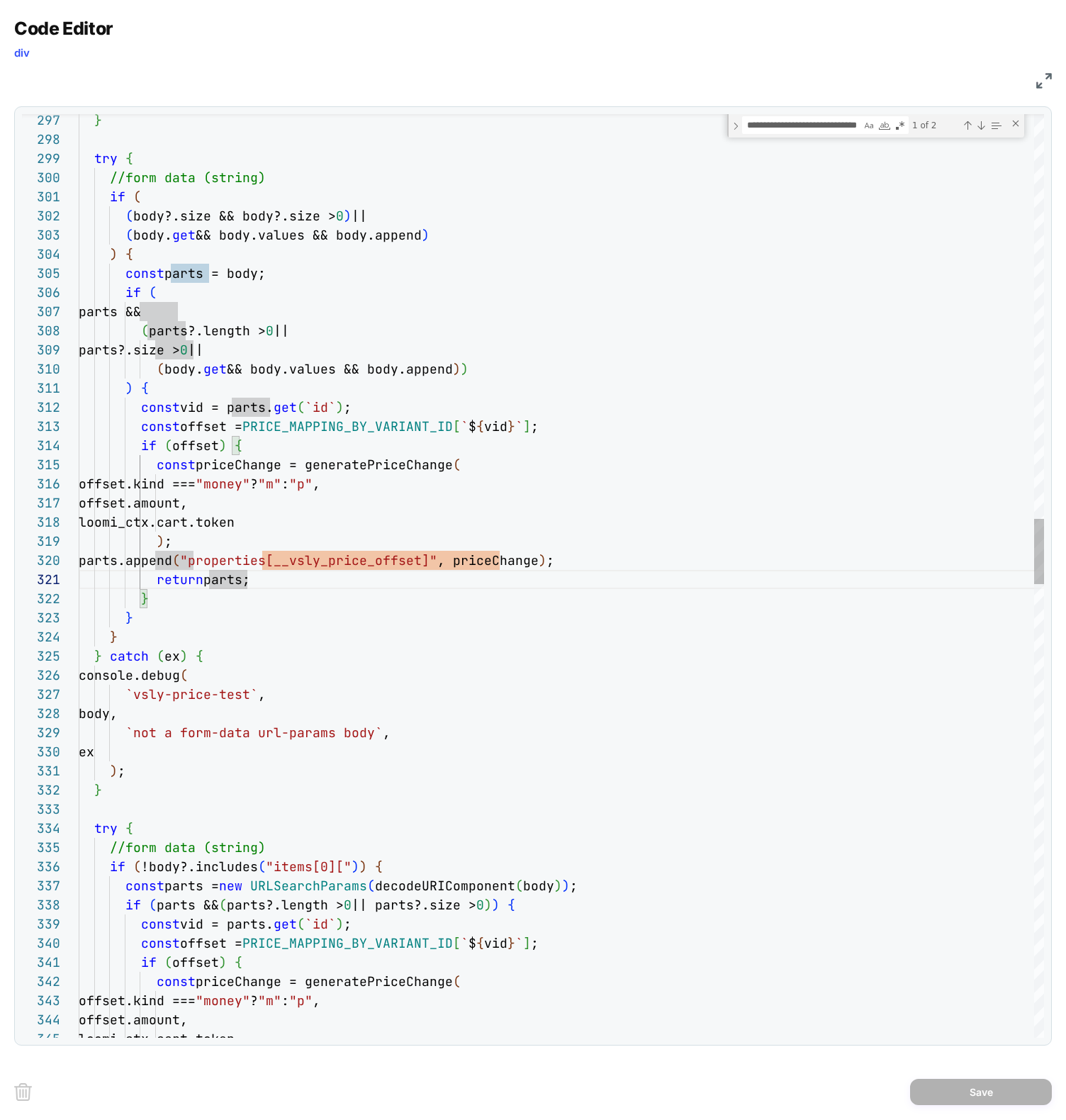
click at [588, 560] on div "} try { //form data (string) if ( ( body?.size && body?.size > 0 ) || ( body. g…" at bounding box center [562, 915] width 965 height 12984
click at [370, 462] on div "} try { //form data (string) if ( ( body?.size && body?.size > 0 ) || ( body. g…" at bounding box center [562, 915] width 965 height 12984
click at [371, 470] on div "} try { //form data (string) if ( ( body?.size && body?.size > 0 ) || ( body. g…" at bounding box center [562, 915] width 965 height 12984
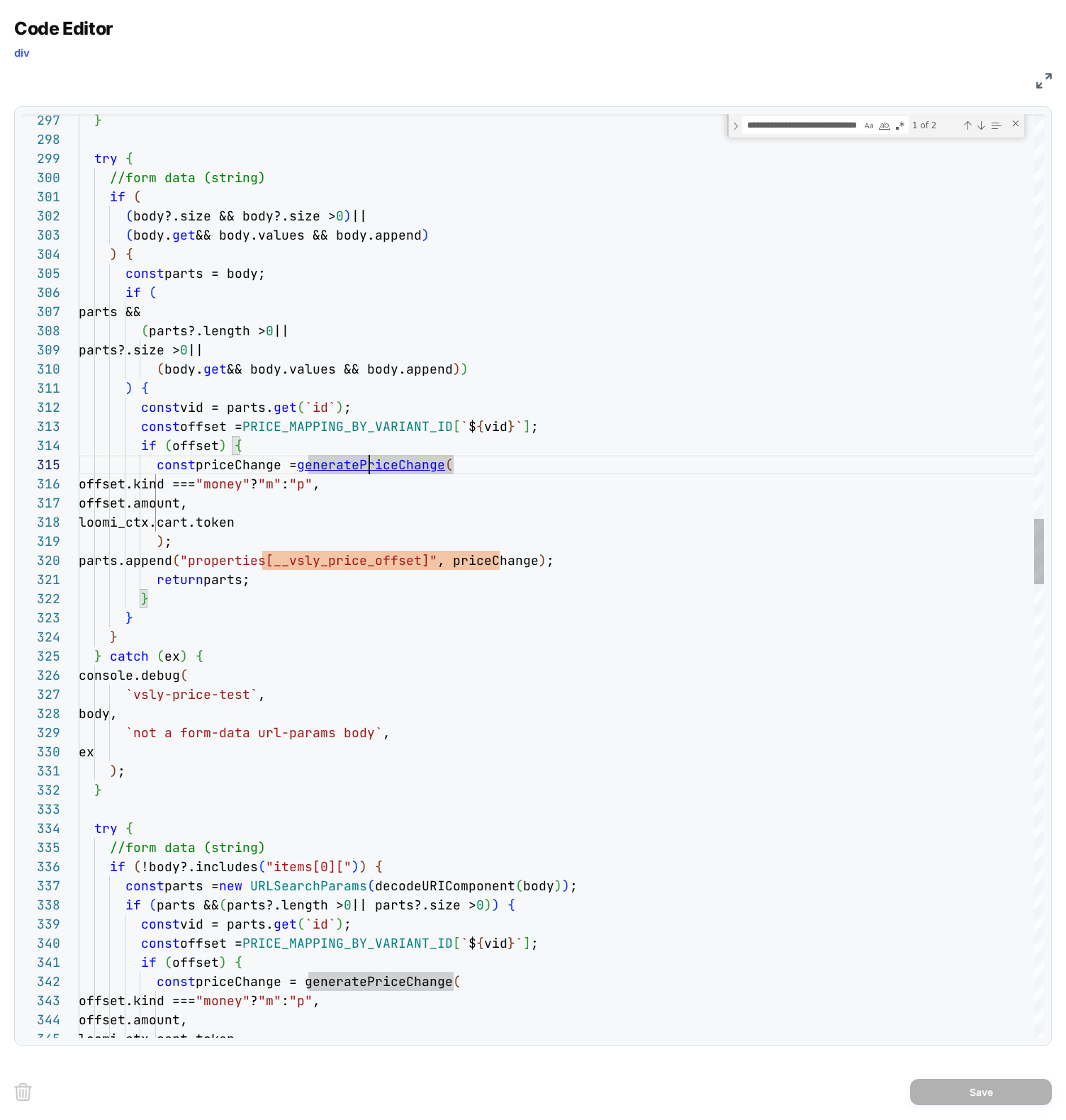
scroll to position [0, 68]
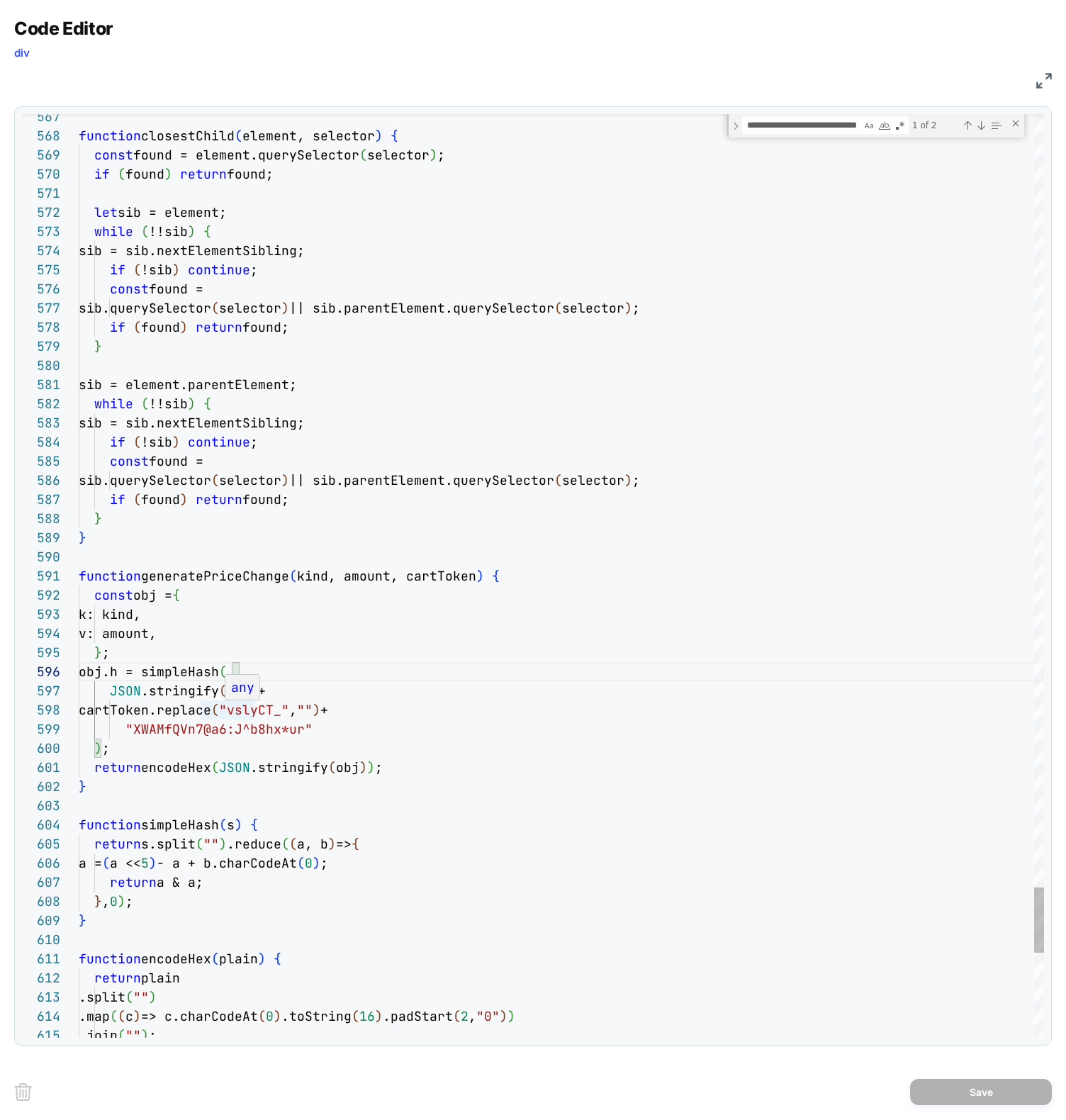
click at [257, 698] on div "any" at bounding box center [243, 687] width 35 height 24
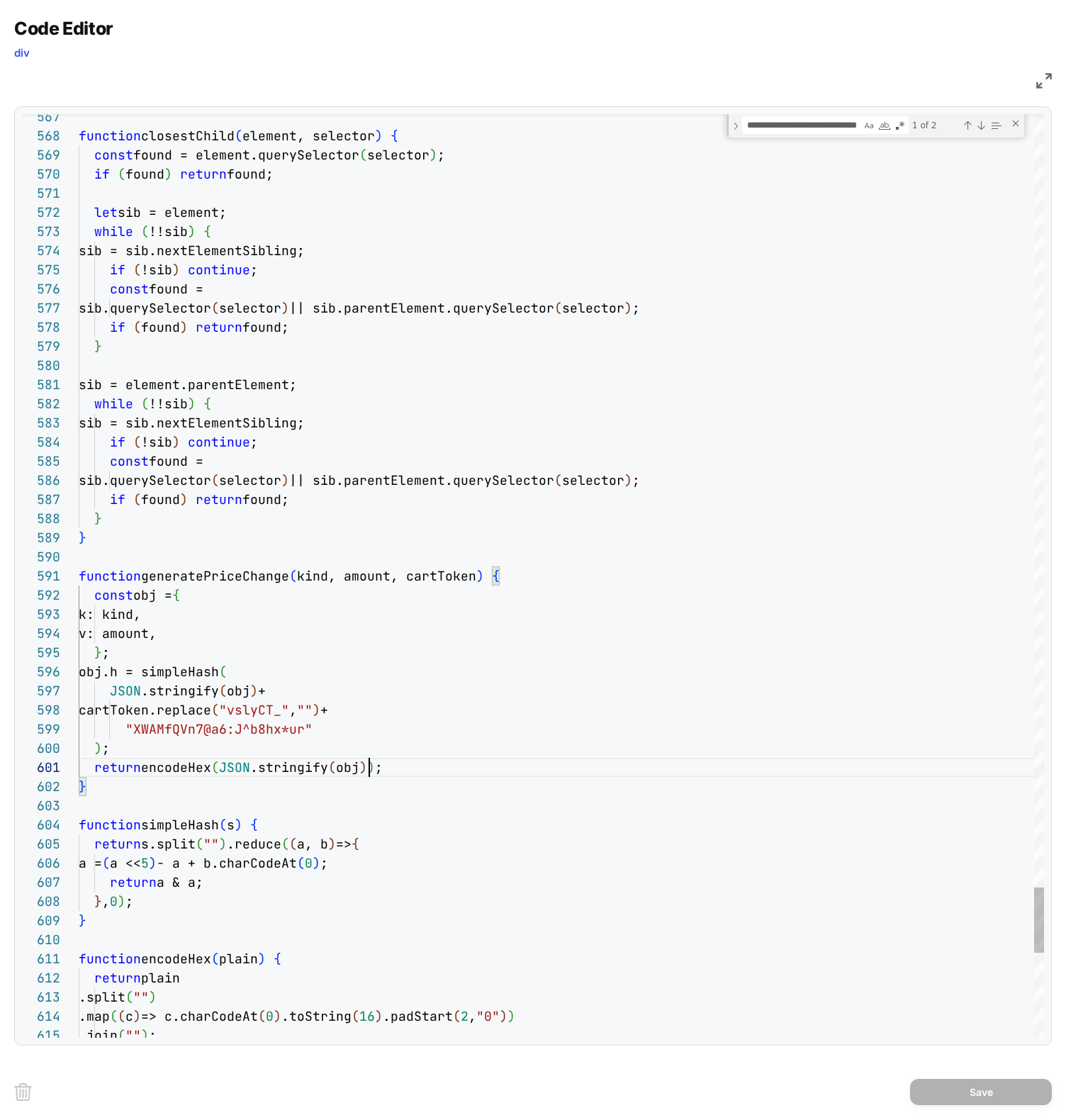
drag, startPoint x: 372, startPoint y: 765, endPoint x: 383, endPoint y: 763, distance: 11.2
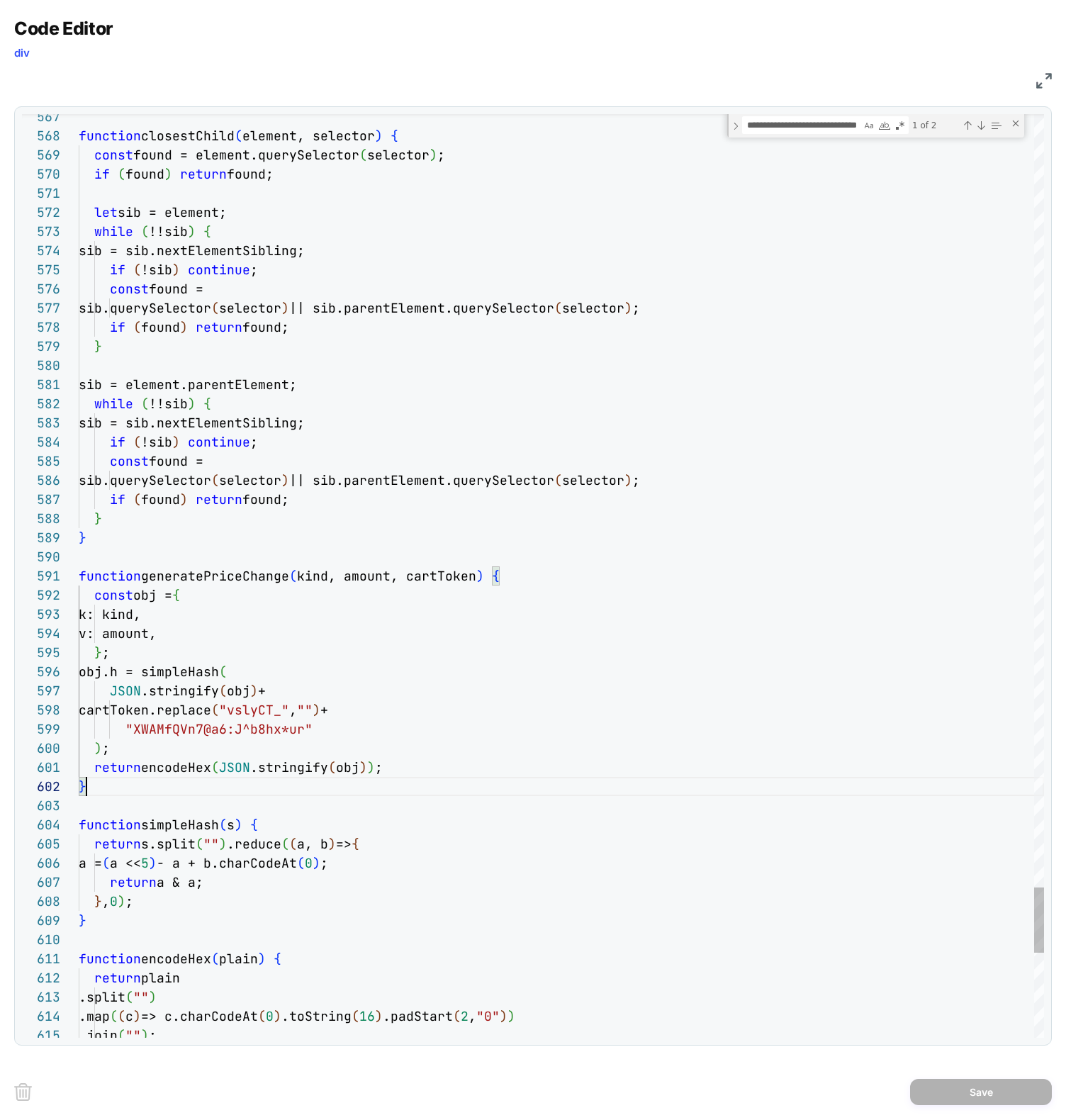
drag, startPoint x: 200, startPoint y: 732, endPoint x: 301, endPoint y: 733, distance: 101.0
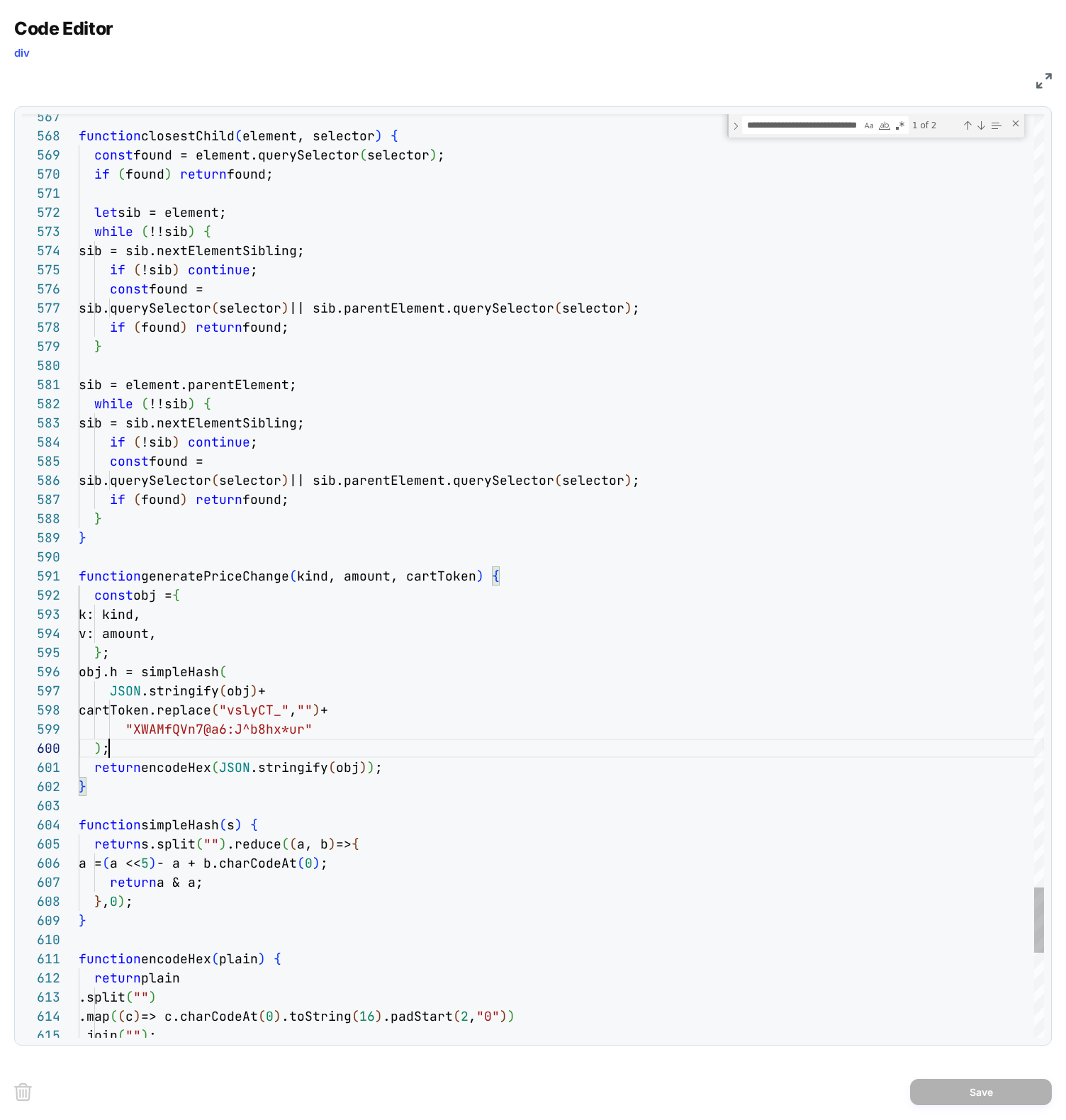
scroll to position [172, 30]
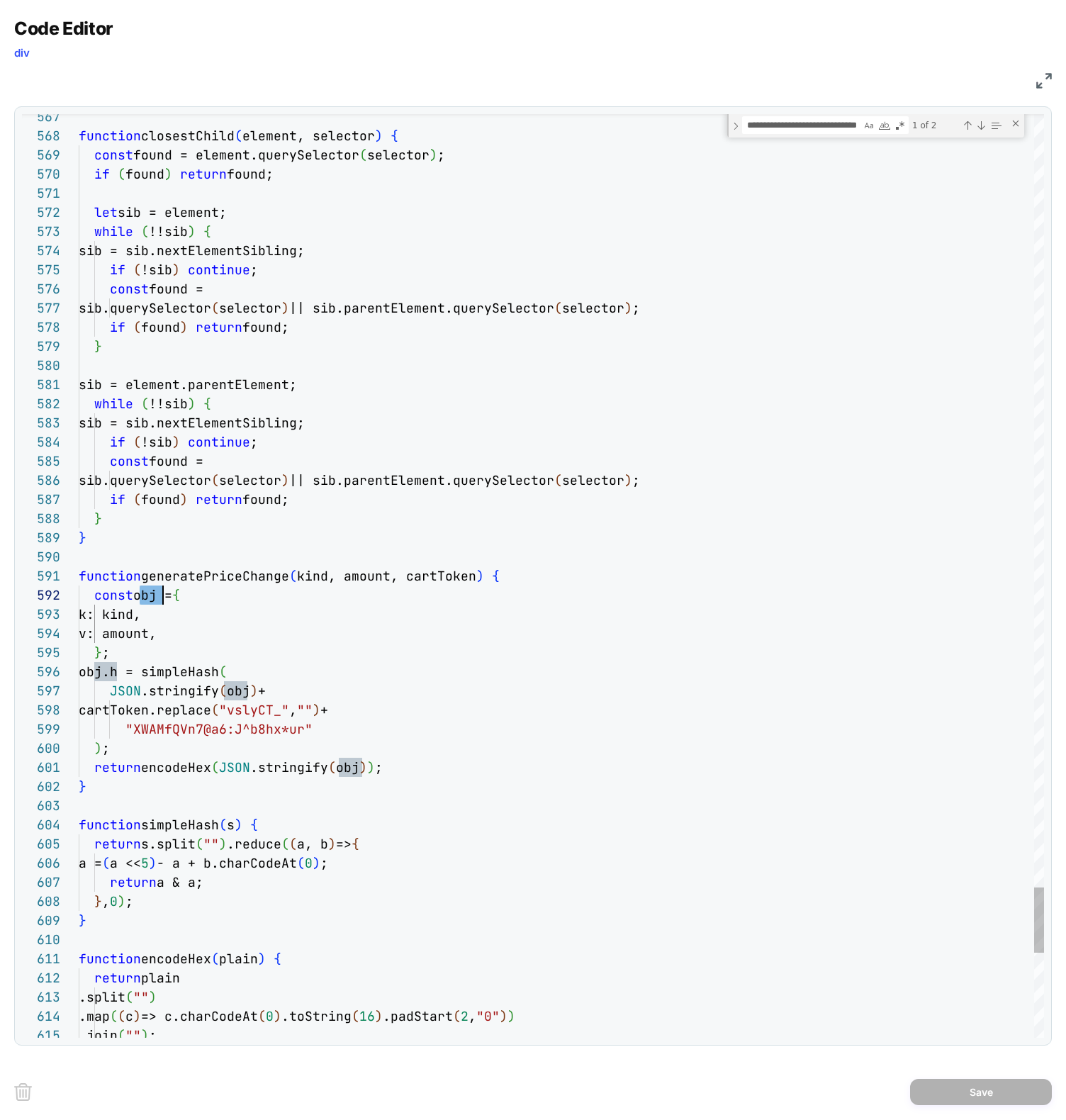
scroll to position [38, 0]
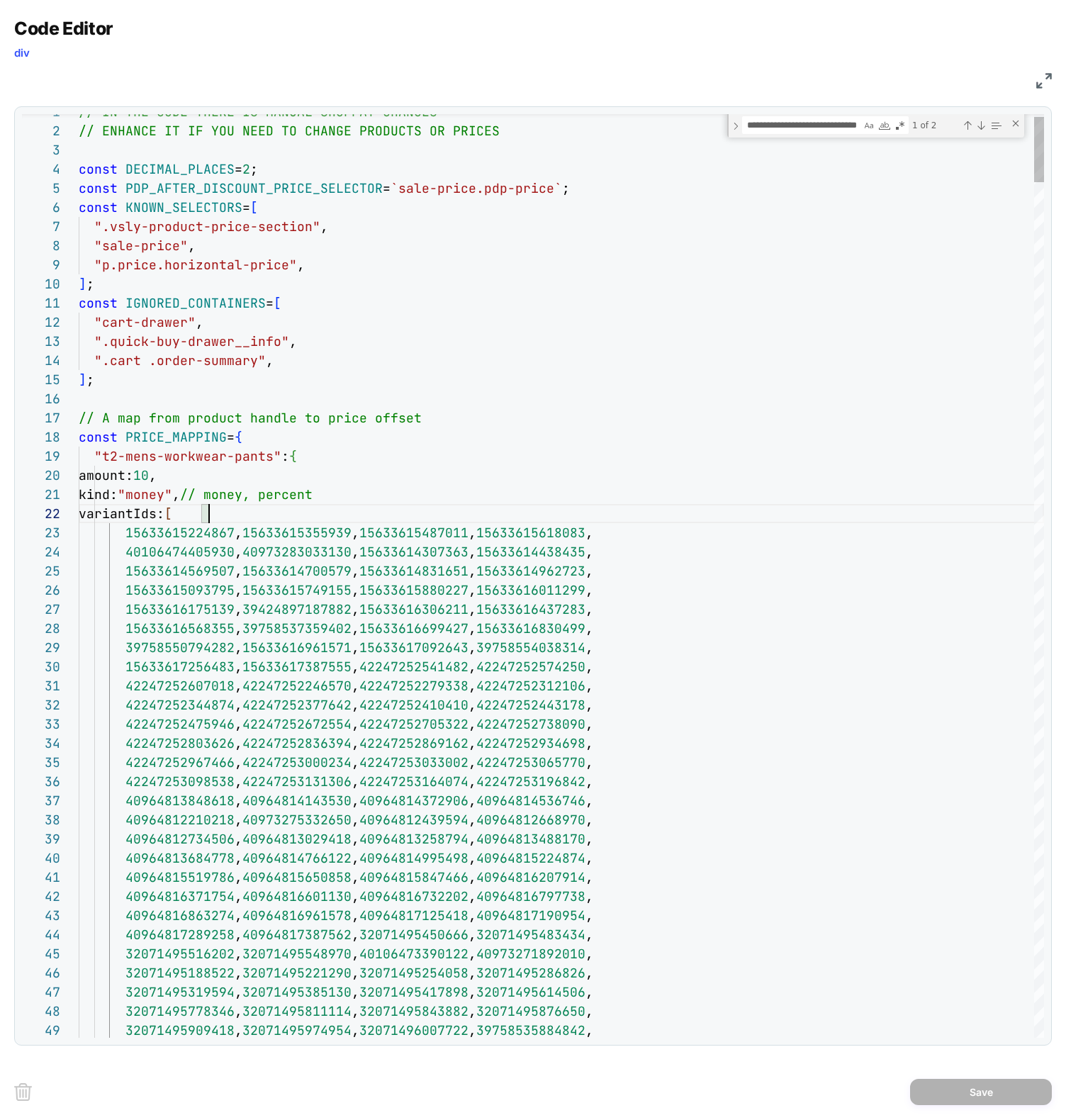
scroll to position [134, 176]
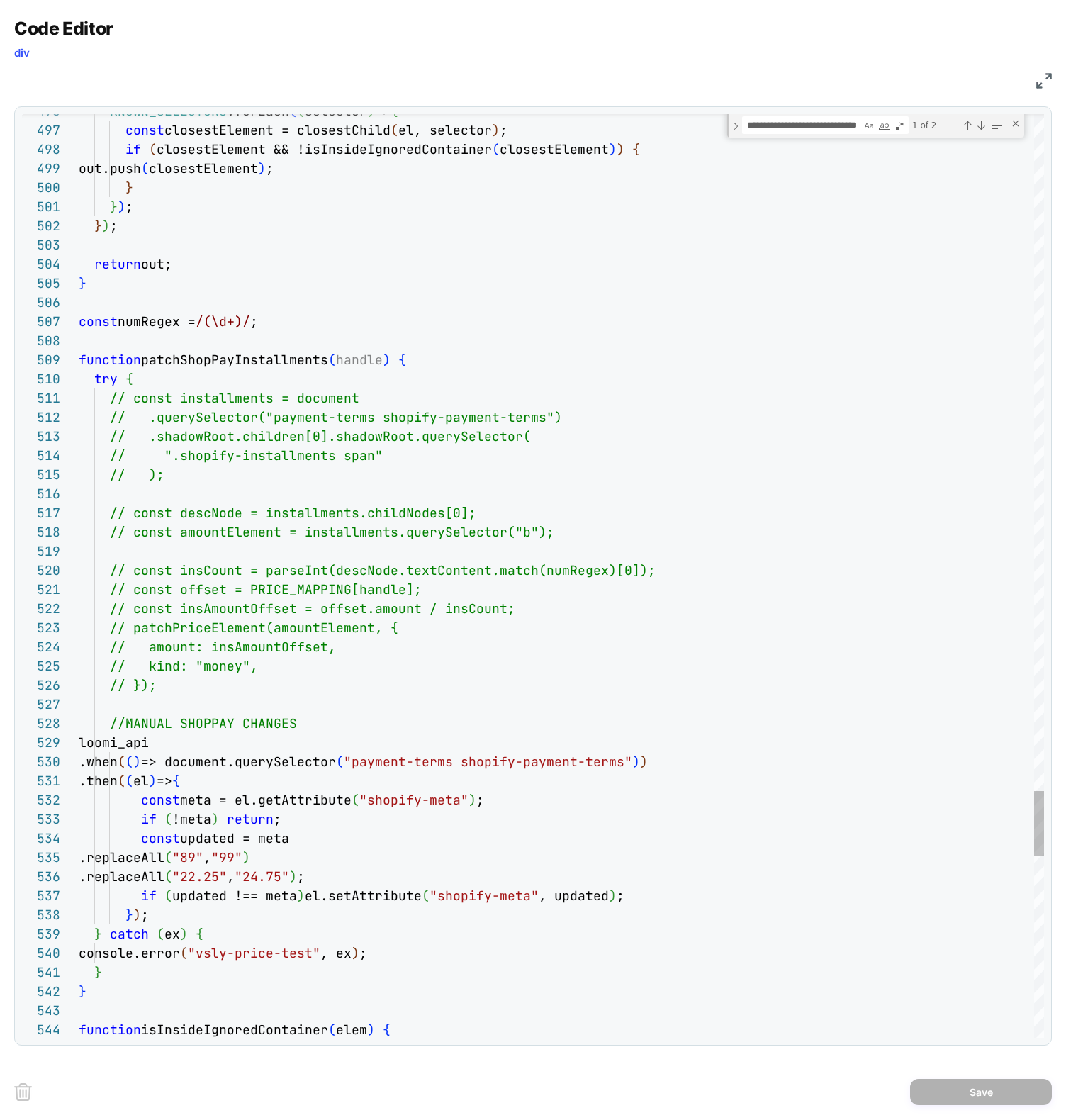
type textarea "**********"
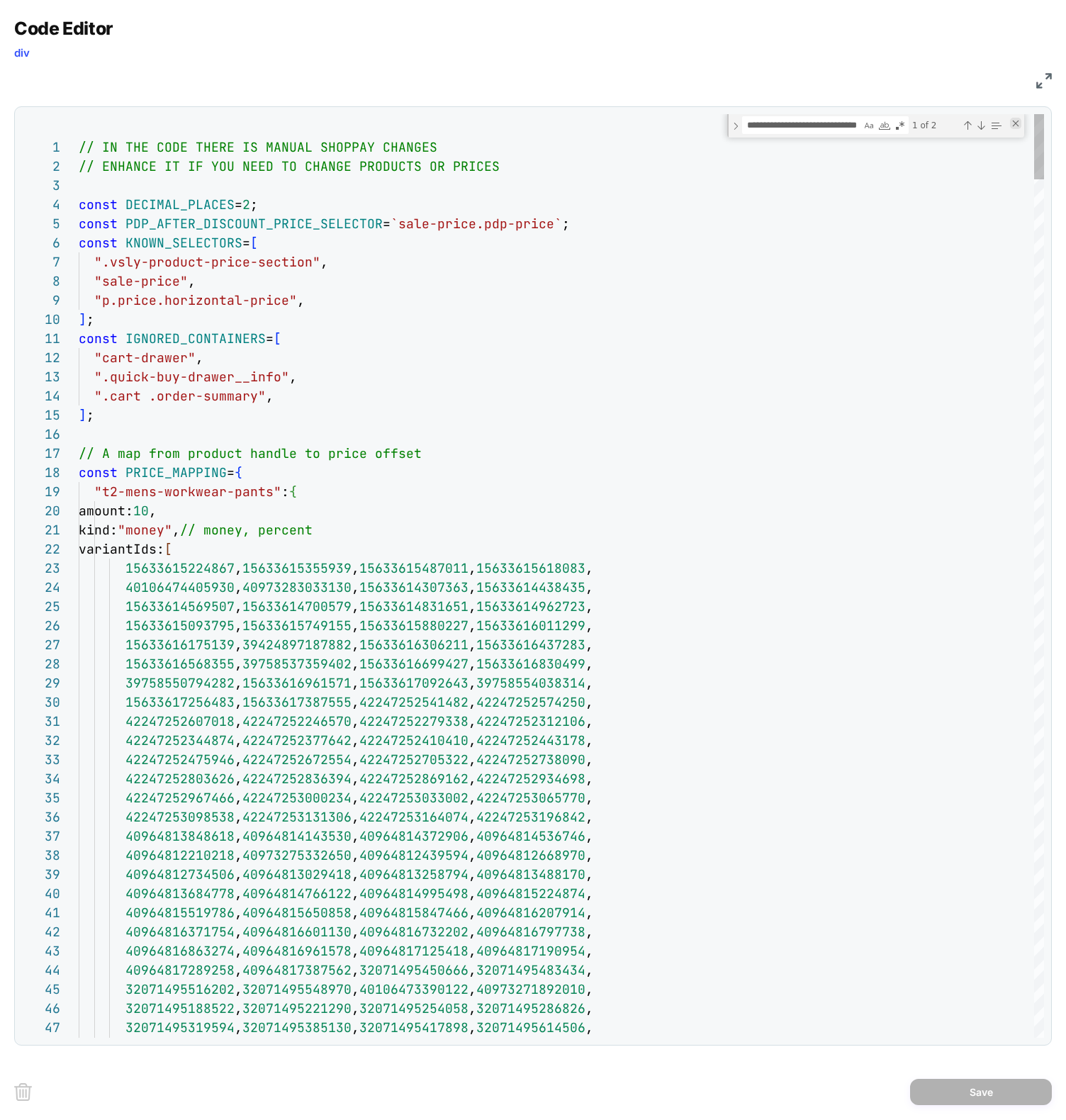
click at [1019, 120] on div "Close (Escape)" at bounding box center [1015, 123] width 11 height 11
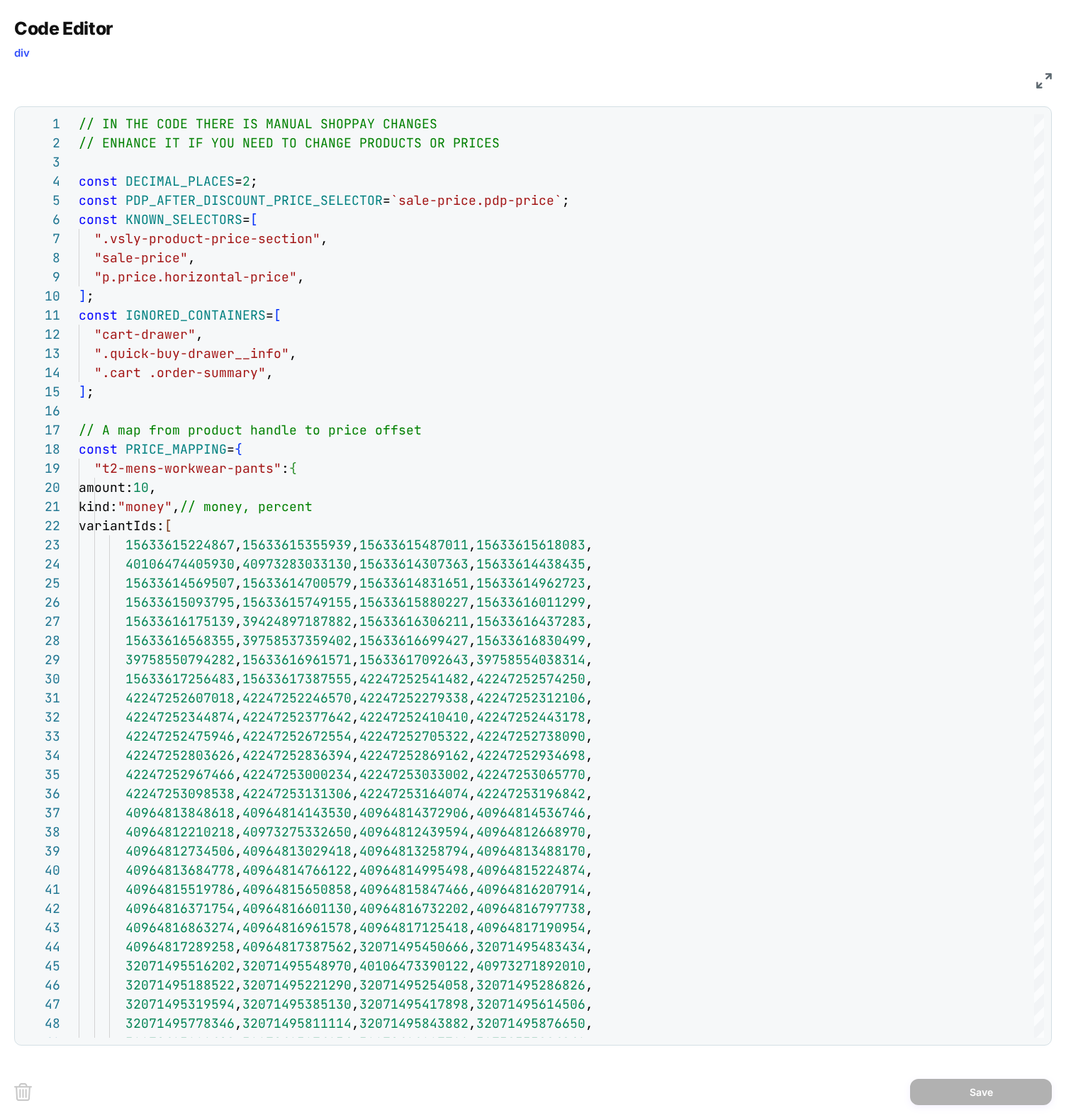
click at [1040, 75] on img at bounding box center [1043, 81] width 15 height 15
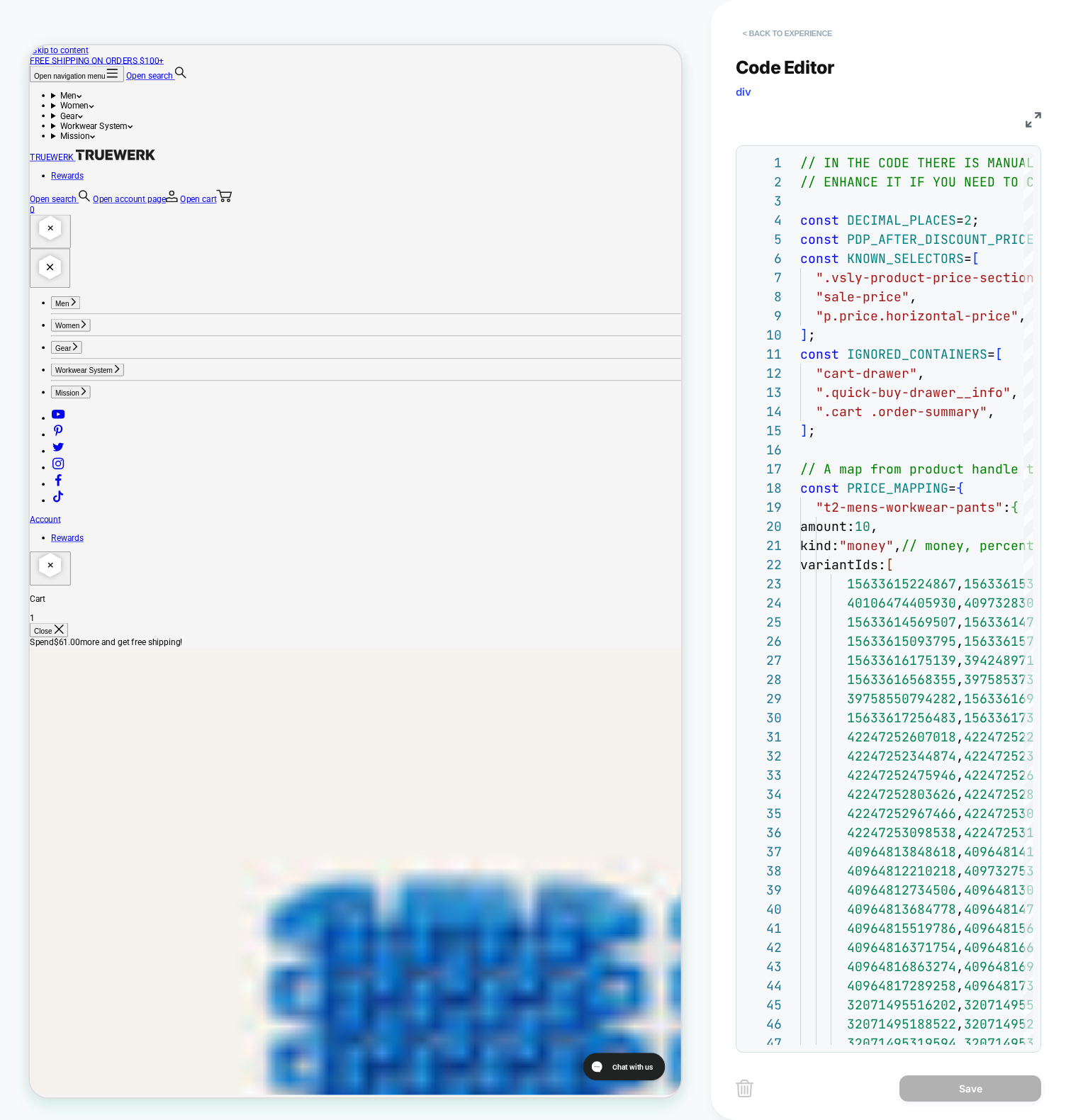
click at [791, 35] on button "< Back to experience" at bounding box center [787, 33] width 104 height 23
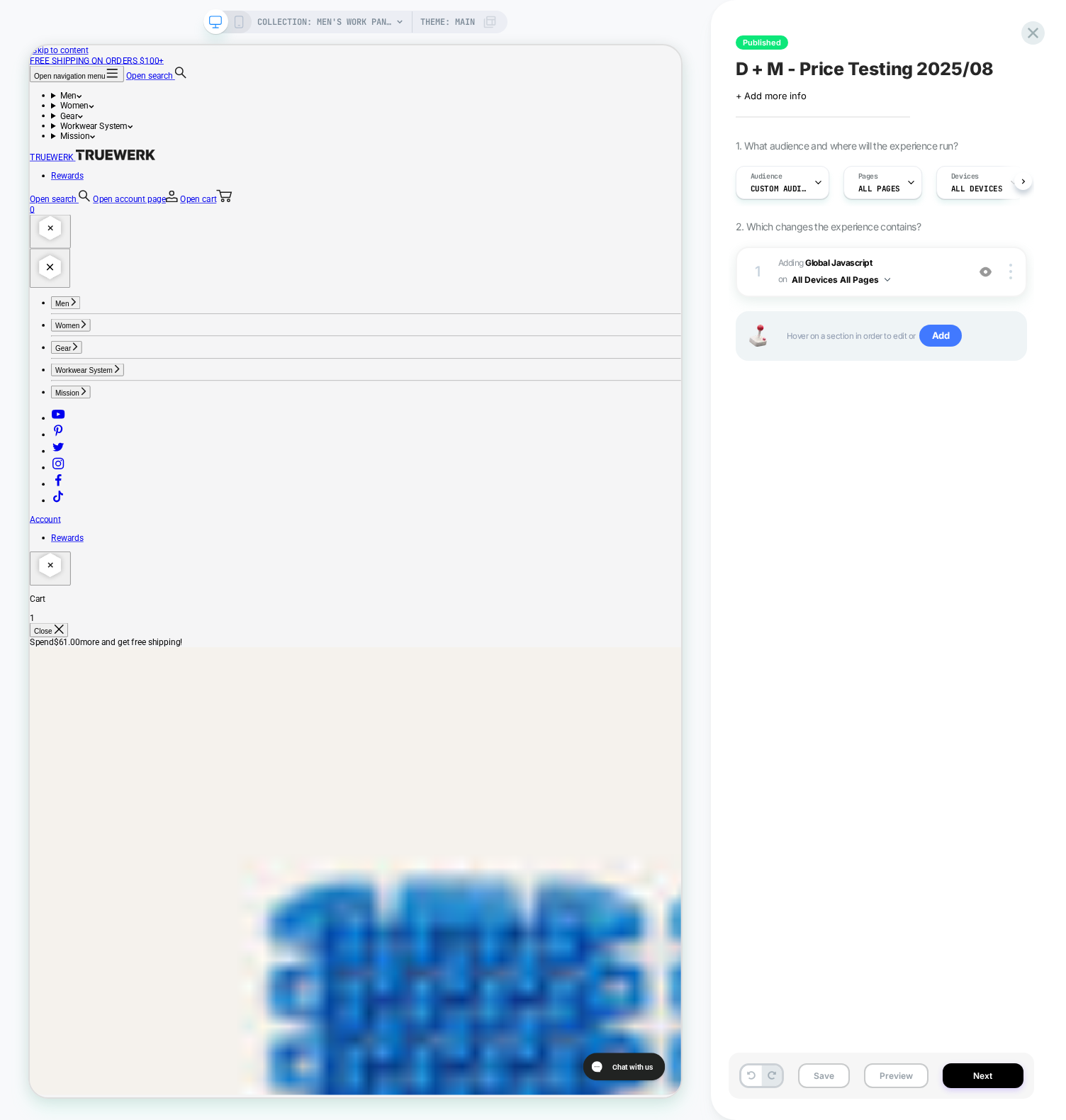
scroll to position [0, 1]
click at [1019, 18] on div "Published D + M - Price Testing 2025/08 Click to edit experience details + Add …" at bounding box center [881, 559] width 306 height 1091
click at [1033, 30] on icon at bounding box center [1033, 33] width 19 height 19
